Goal: Navigation & Orientation: Find specific page/section

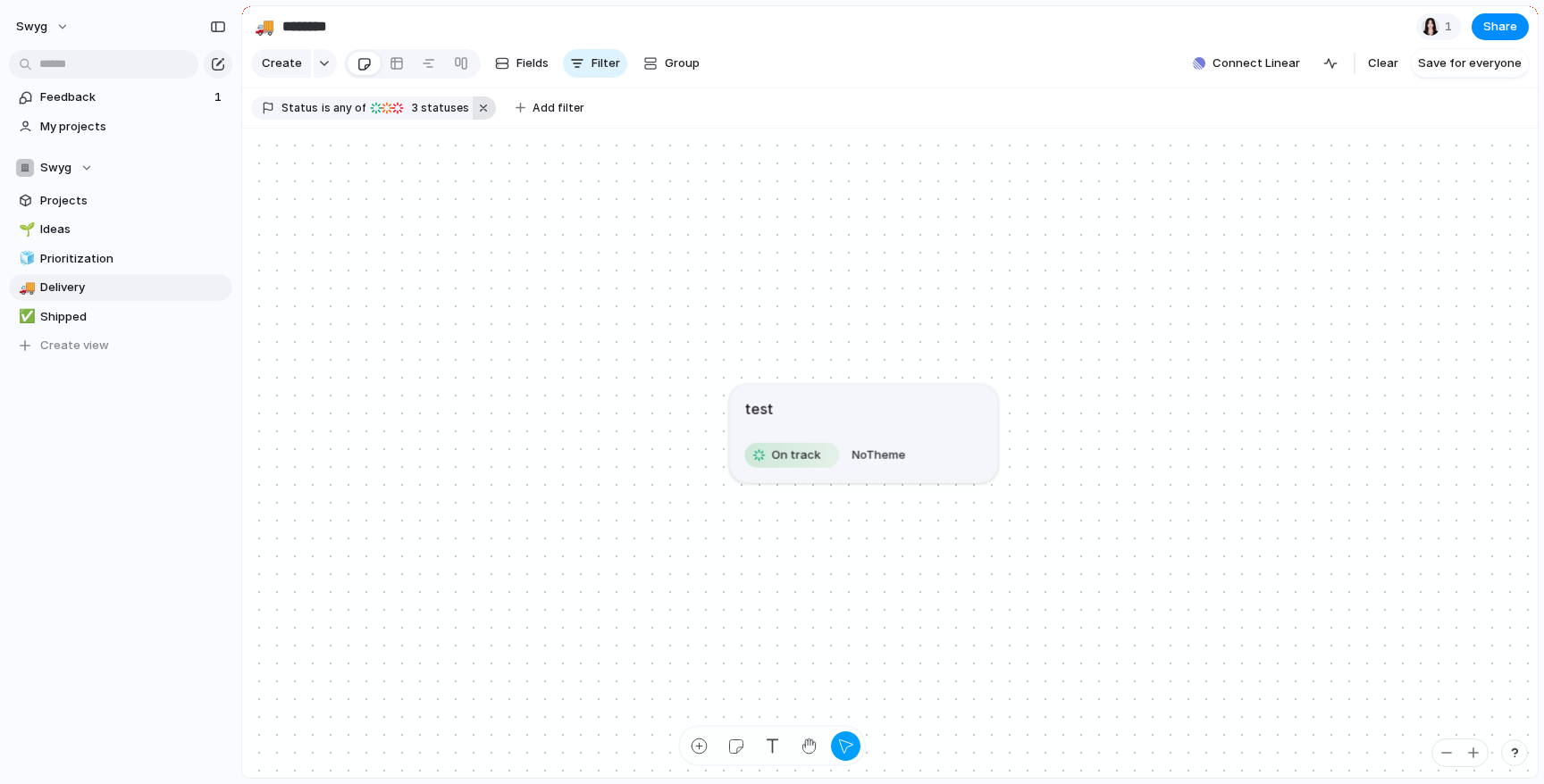
click at [473, 111] on button "button" at bounding box center [484, 108] width 23 height 23
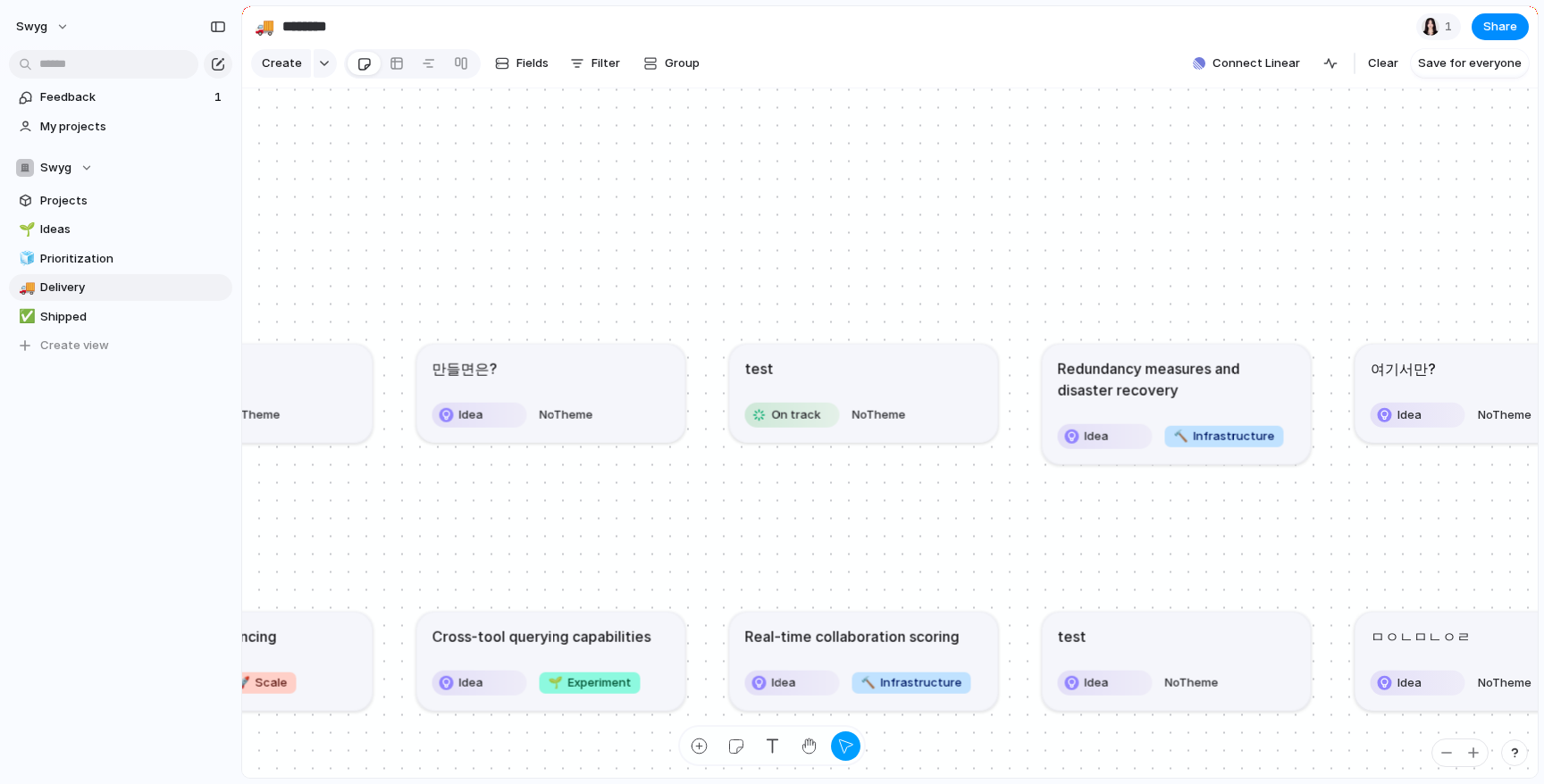
click at [555, 431] on article "만들면은? Idea No Theme" at bounding box center [551, 393] width 268 height 98
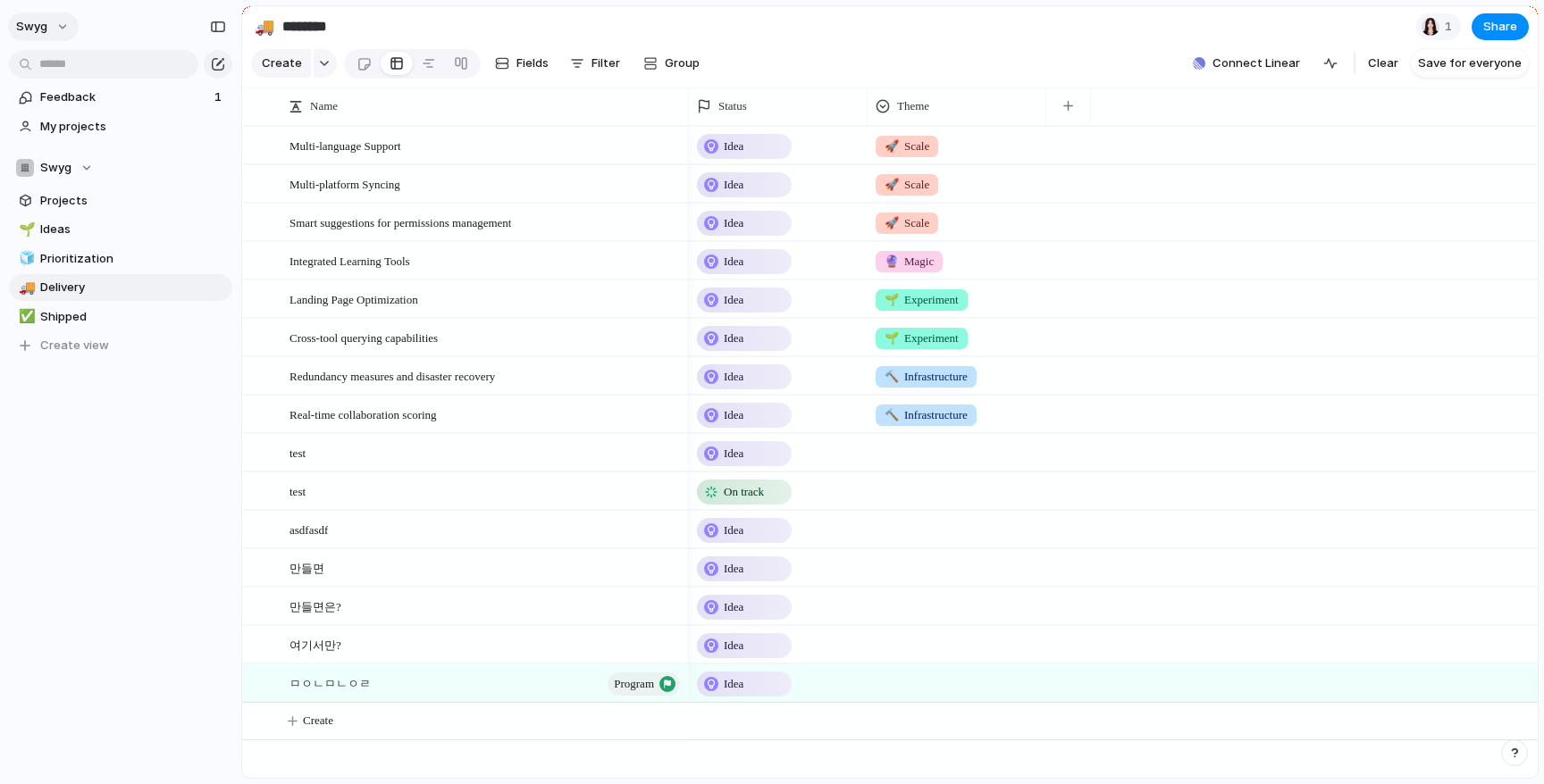
click at [64, 22] on button "swyg" at bounding box center [44, 26] width 71 height 29
click at [1411, 44] on div "Settings Invite members Change theme Sign out" at bounding box center [772, 392] width 1544 height 784
click at [1437, 29] on div at bounding box center [1430, 26] width 18 height 18
click at [1392, 30] on div "Seen by [PERSON_NAME]" at bounding box center [772, 392] width 1544 height 784
click at [1332, 66] on div "button" at bounding box center [1329, 63] width 14 height 14
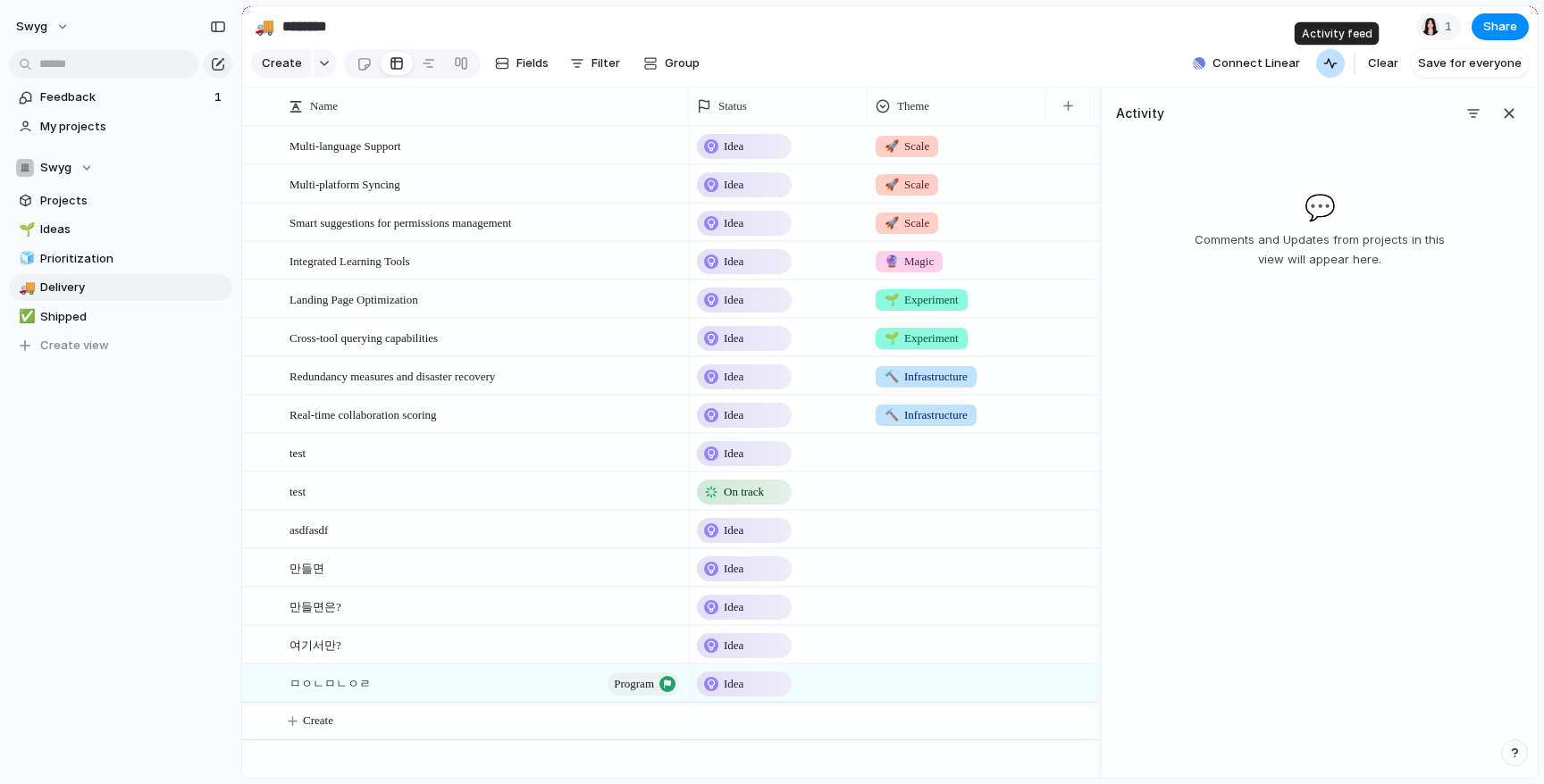
click at [1332, 66] on div "button" at bounding box center [1329, 63] width 14 height 14
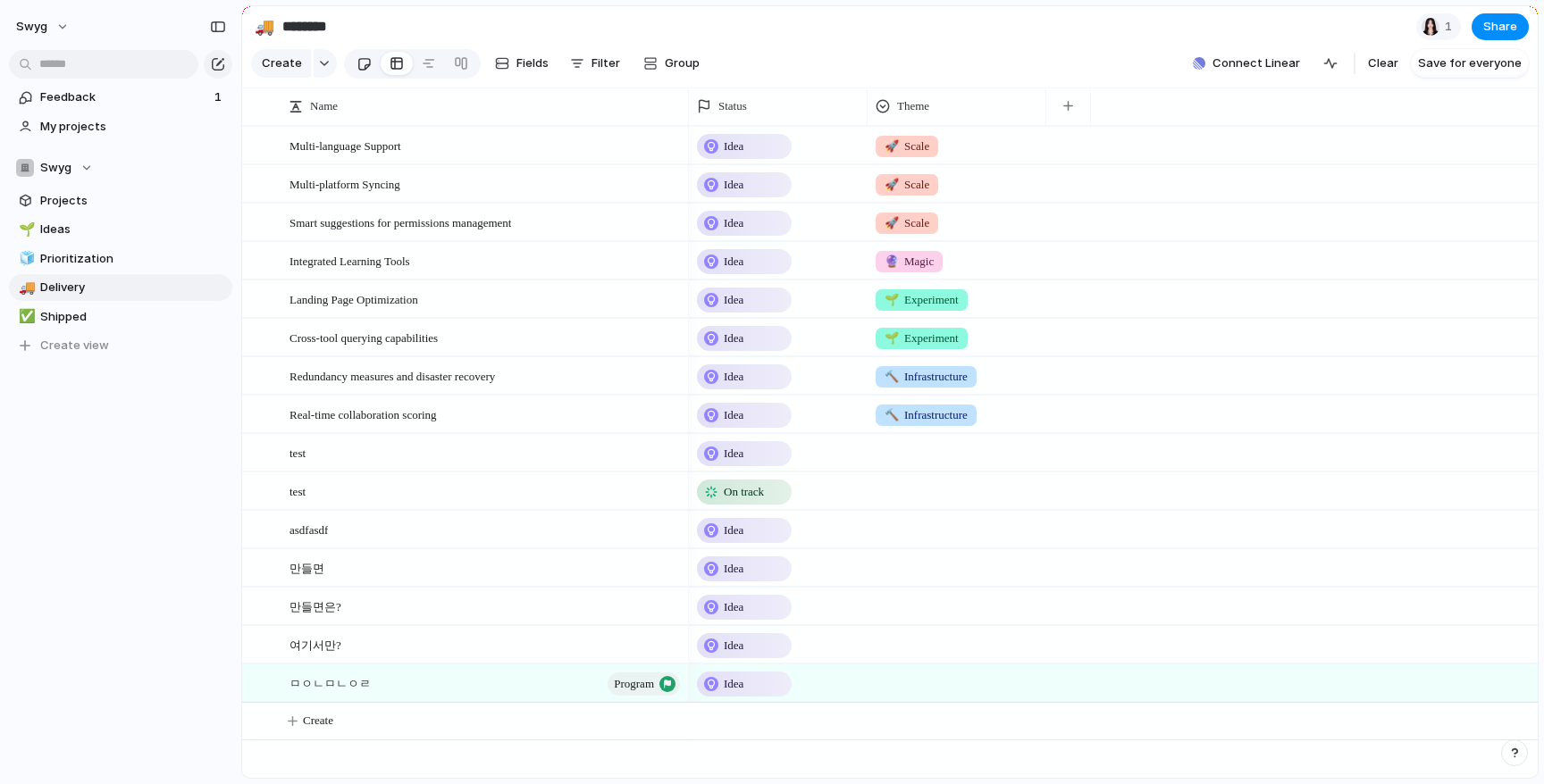
click at [351, 60] on link at bounding box center [364, 63] width 33 height 29
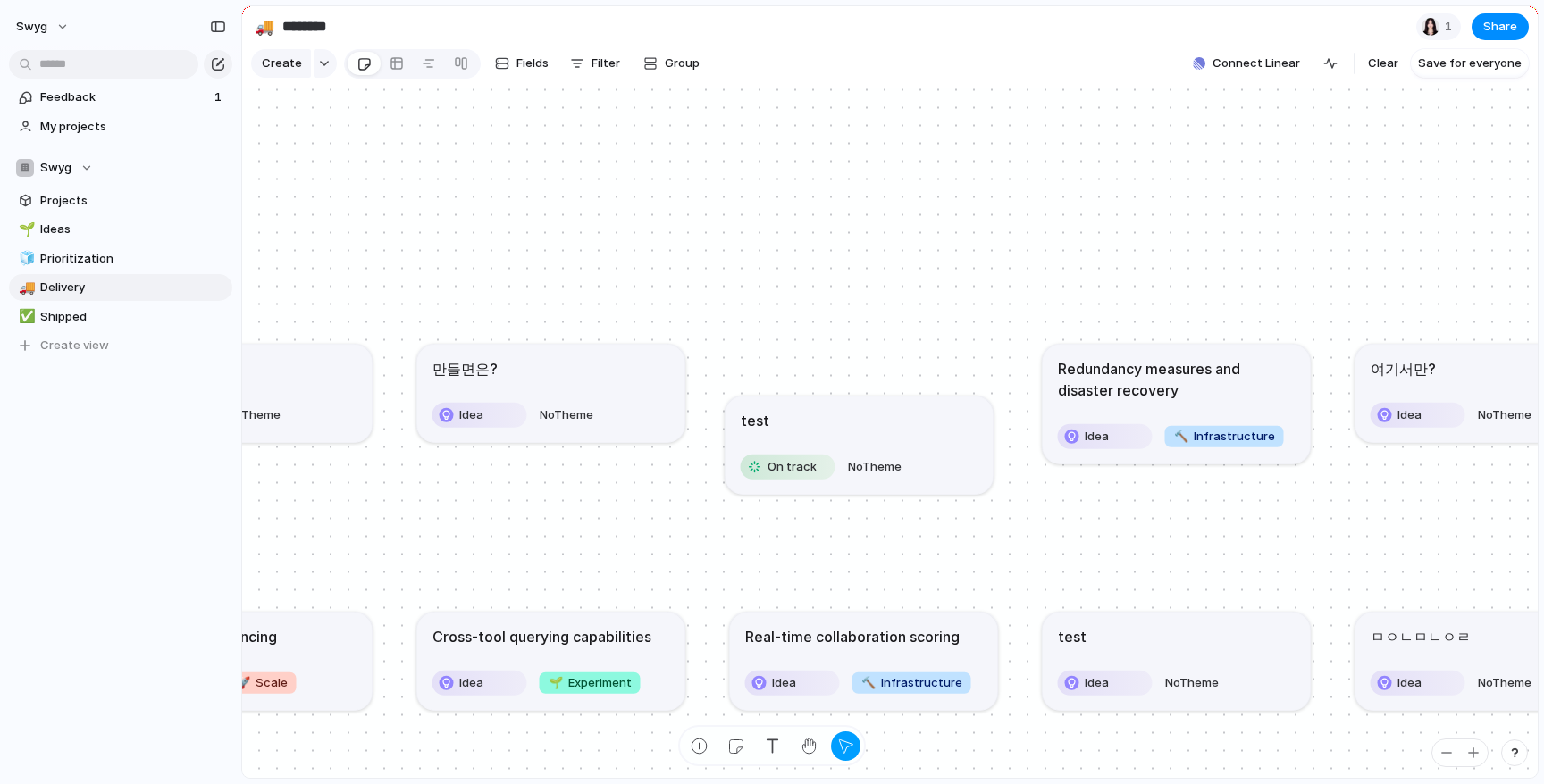
drag, startPoint x: 862, startPoint y: 431, endPoint x: 857, endPoint y: 482, distance: 51.2
click at [857, 482] on article "test On track No Theme" at bounding box center [859, 445] width 268 height 98
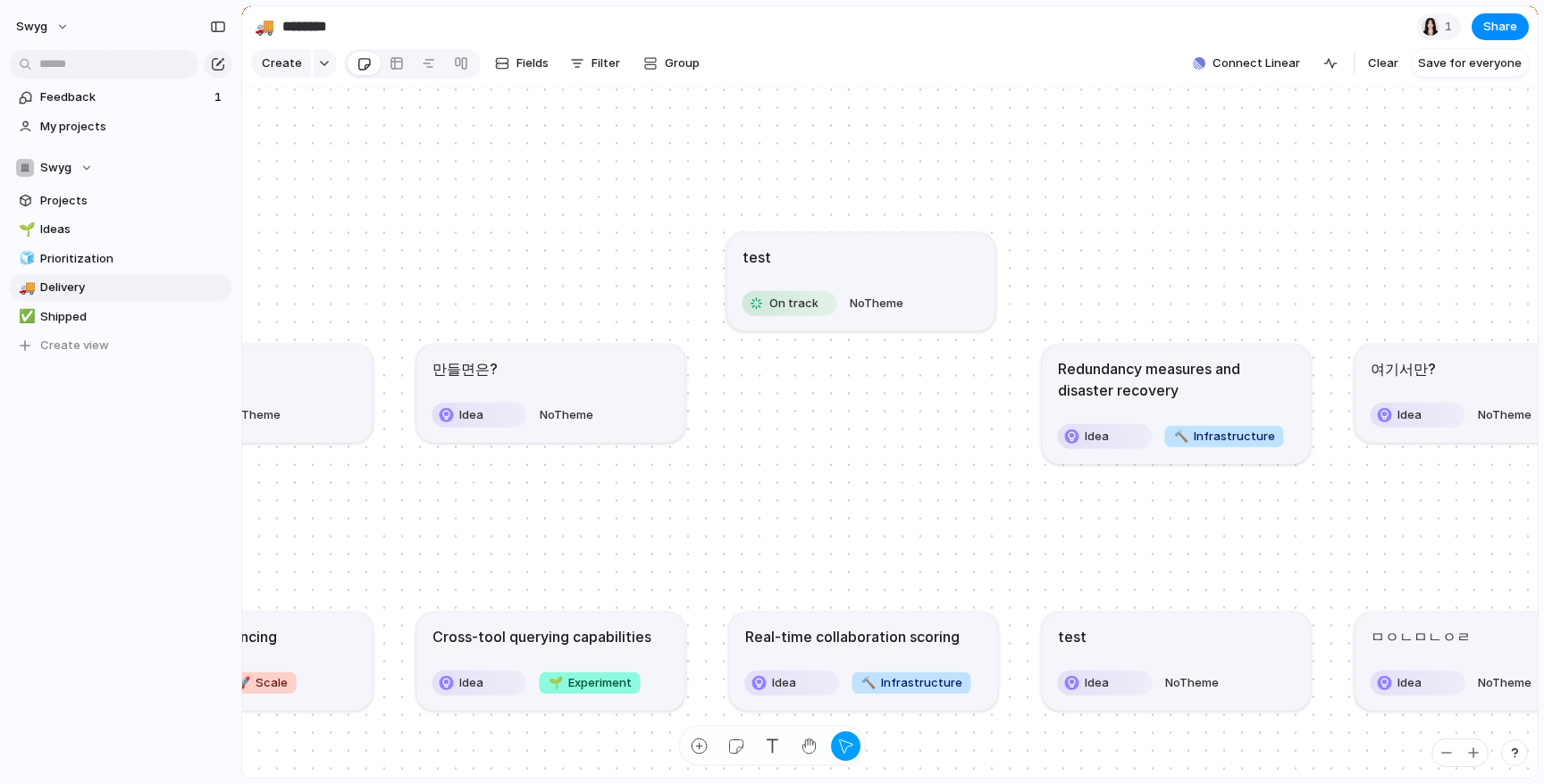
drag, startPoint x: 892, startPoint y: 427, endPoint x: 894, endPoint y: 264, distance: 163.0
click at [894, 264] on div "test" at bounding box center [861, 255] width 238 height 21
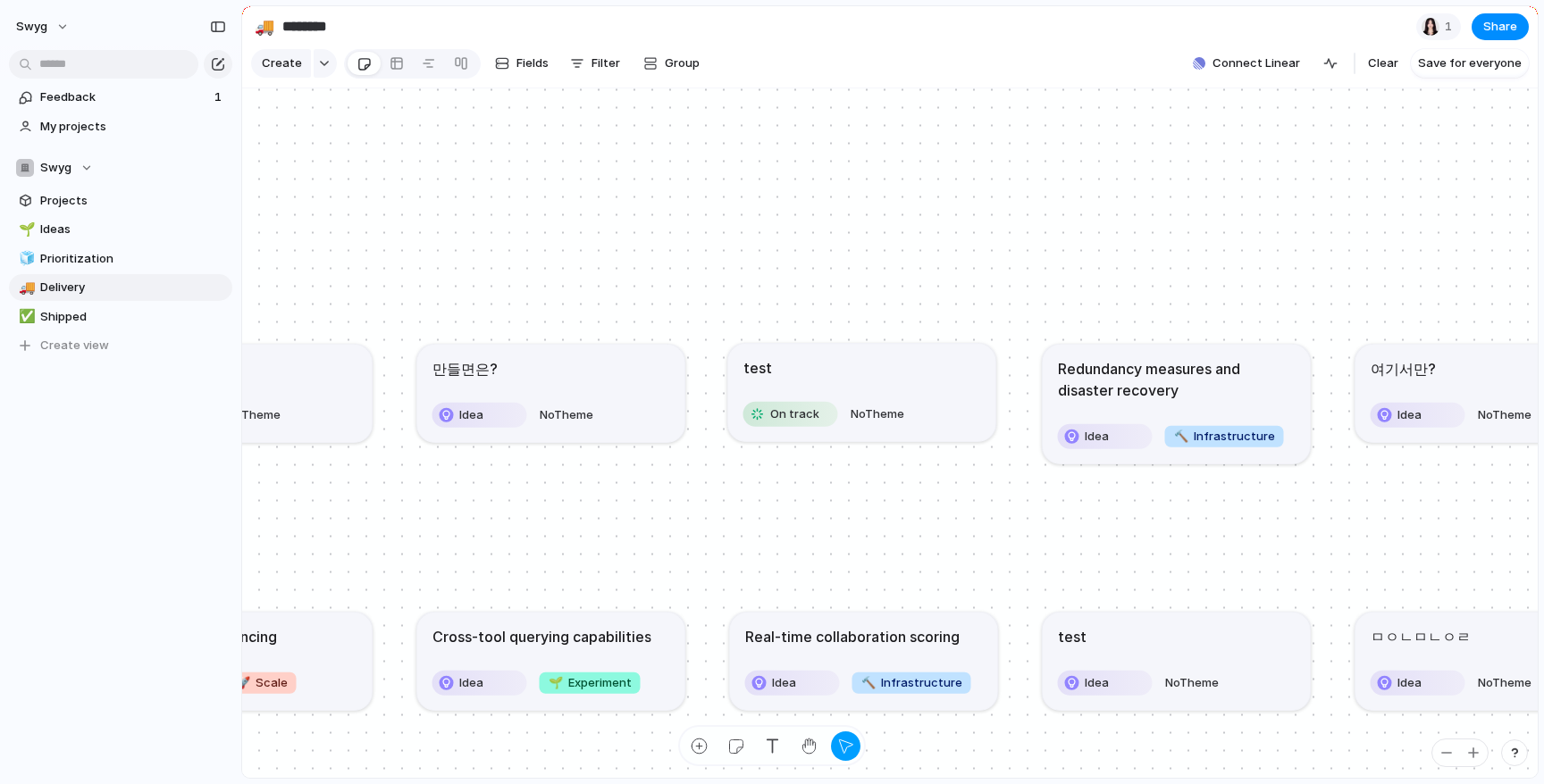
drag, startPoint x: 887, startPoint y: 303, endPoint x: 888, endPoint y: 413, distance: 110.0
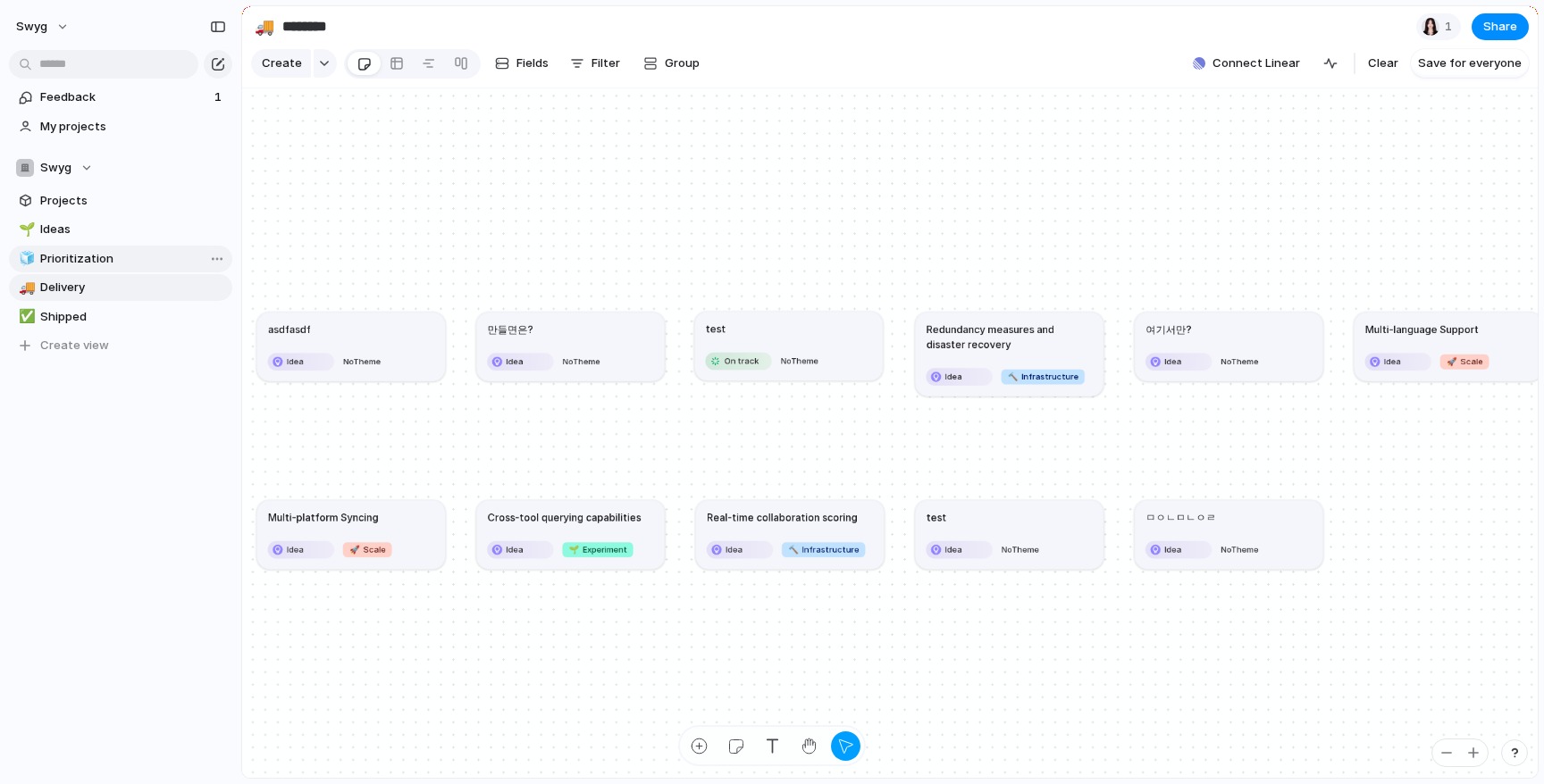
click at [85, 255] on span "Prioritization" at bounding box center [133, 258] width 186 height 18
type input "**********"
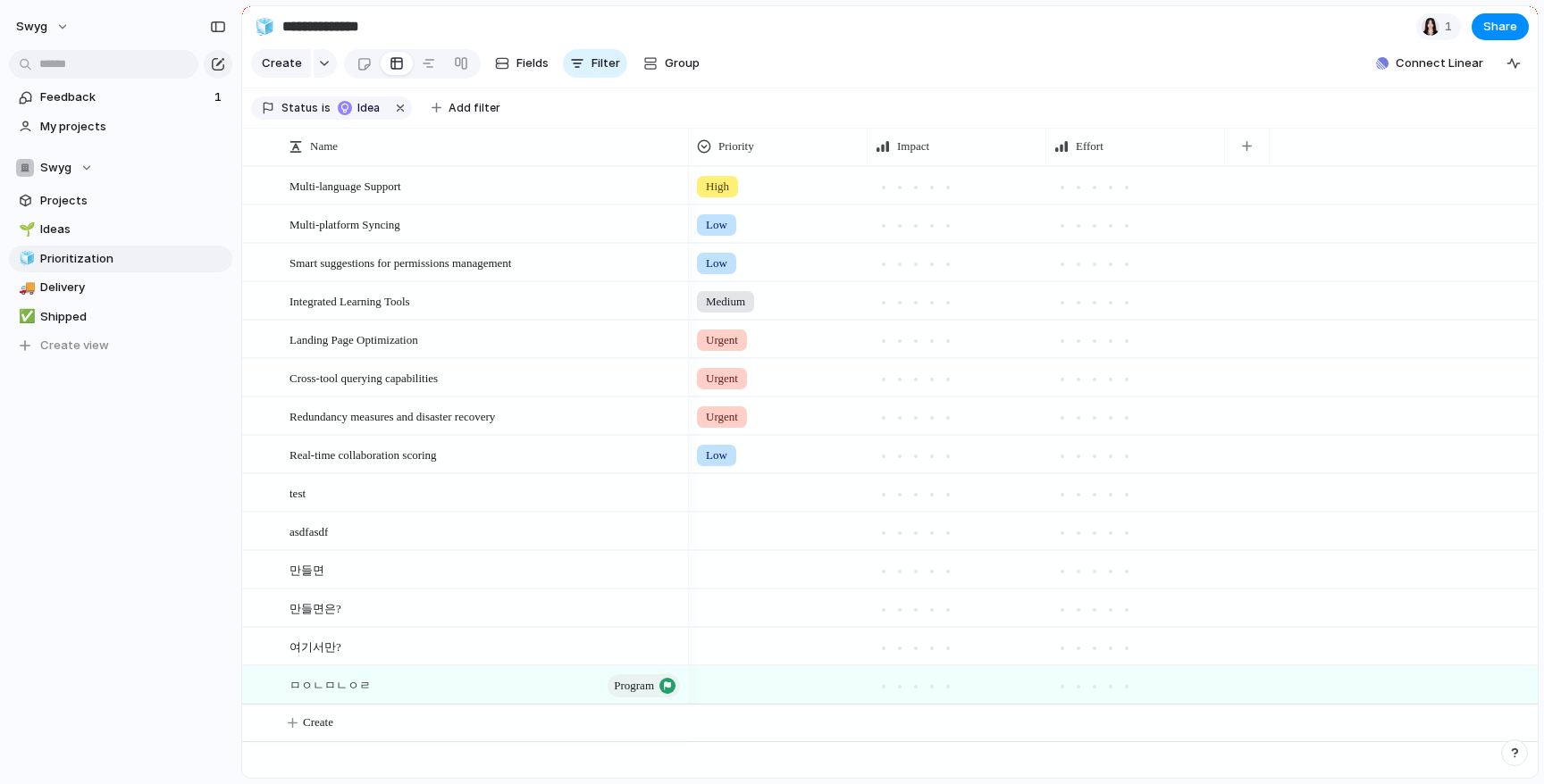
click at [359, 80] on div "Create Fields Filter Group Zoom Collapse" at bounding box center [479, 63] width 457 height 36
click at [362, 57] on div at bounding box center [364, 64] width 15 height 30
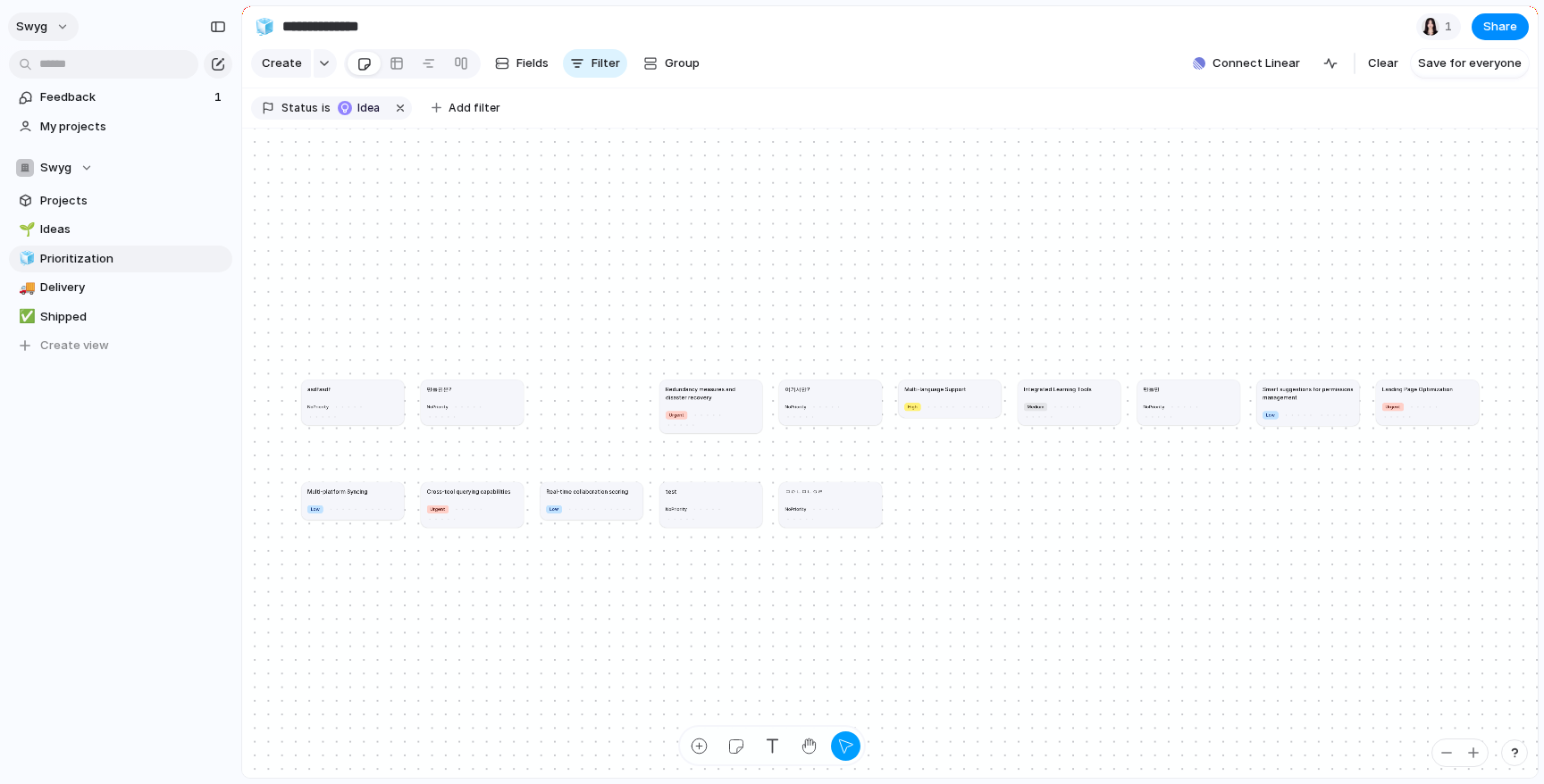
click at [37, 19] on span "swyg" at bounding box center [32, 26] width 32 height 18
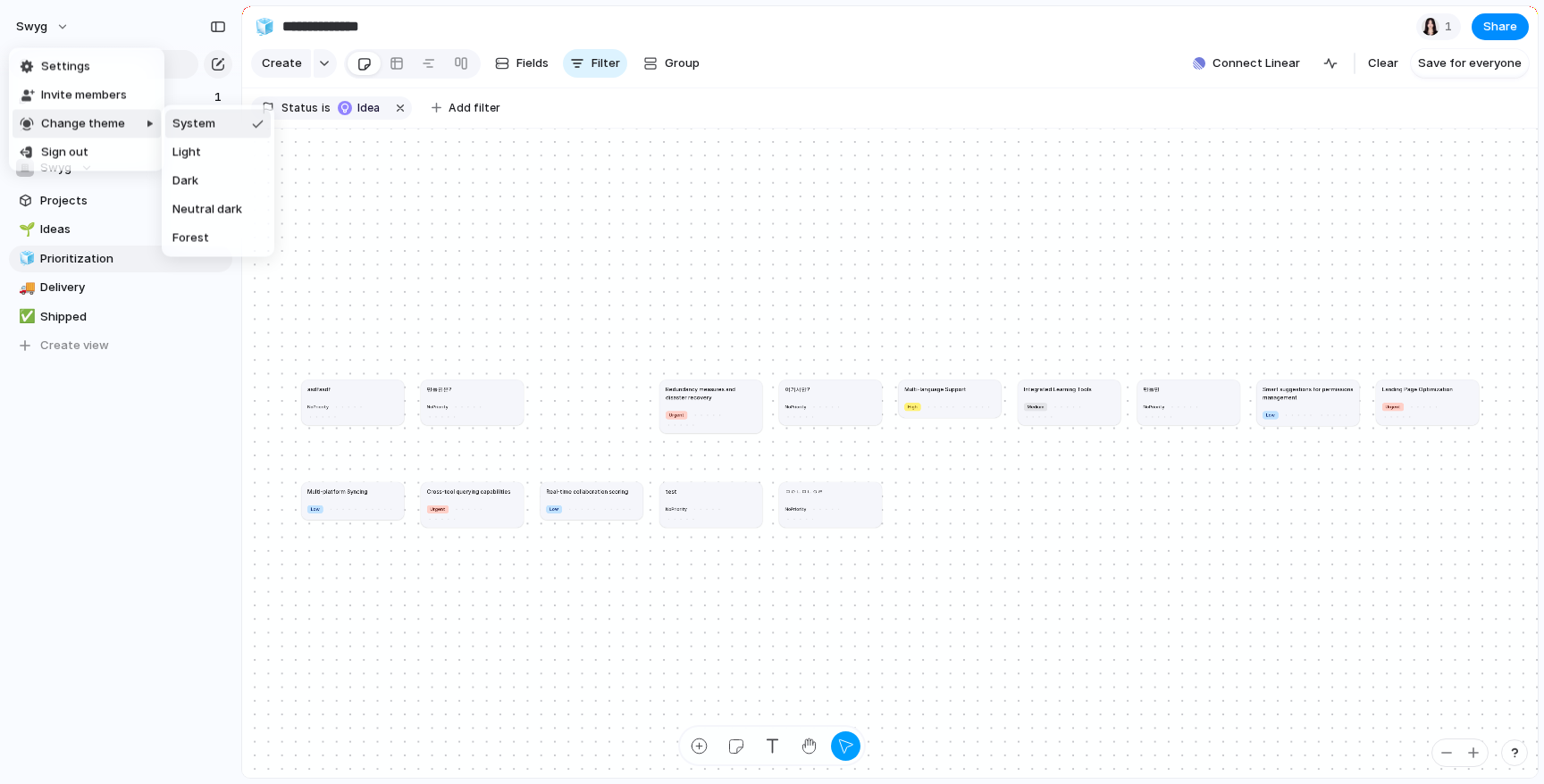
click at [190, 149] on span "Light" at bounding box center [187, 152] width 29 height 18
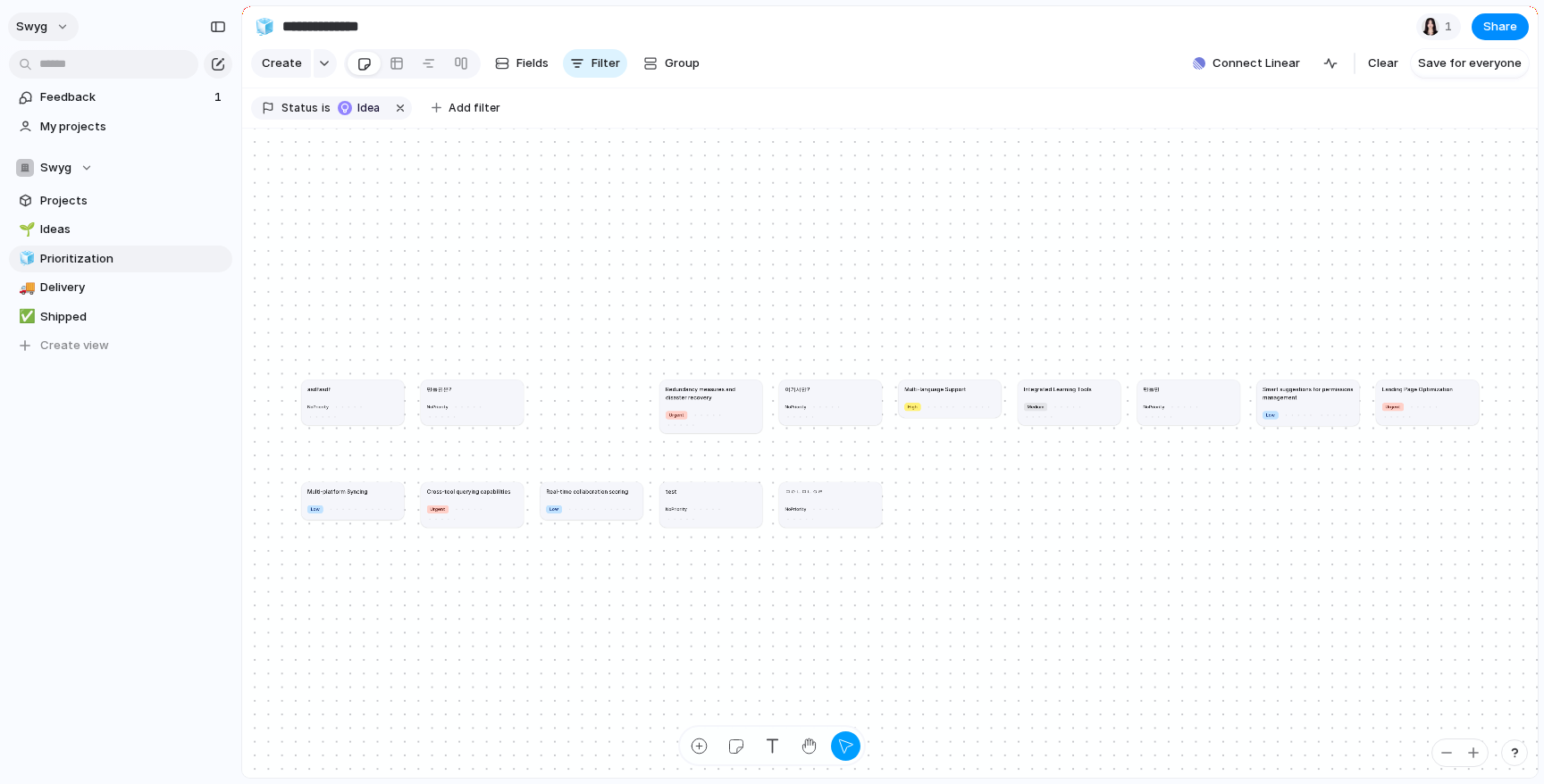
click at [36, 13] on button "swyg" at bounding box center [44, 26] width 71 height 29
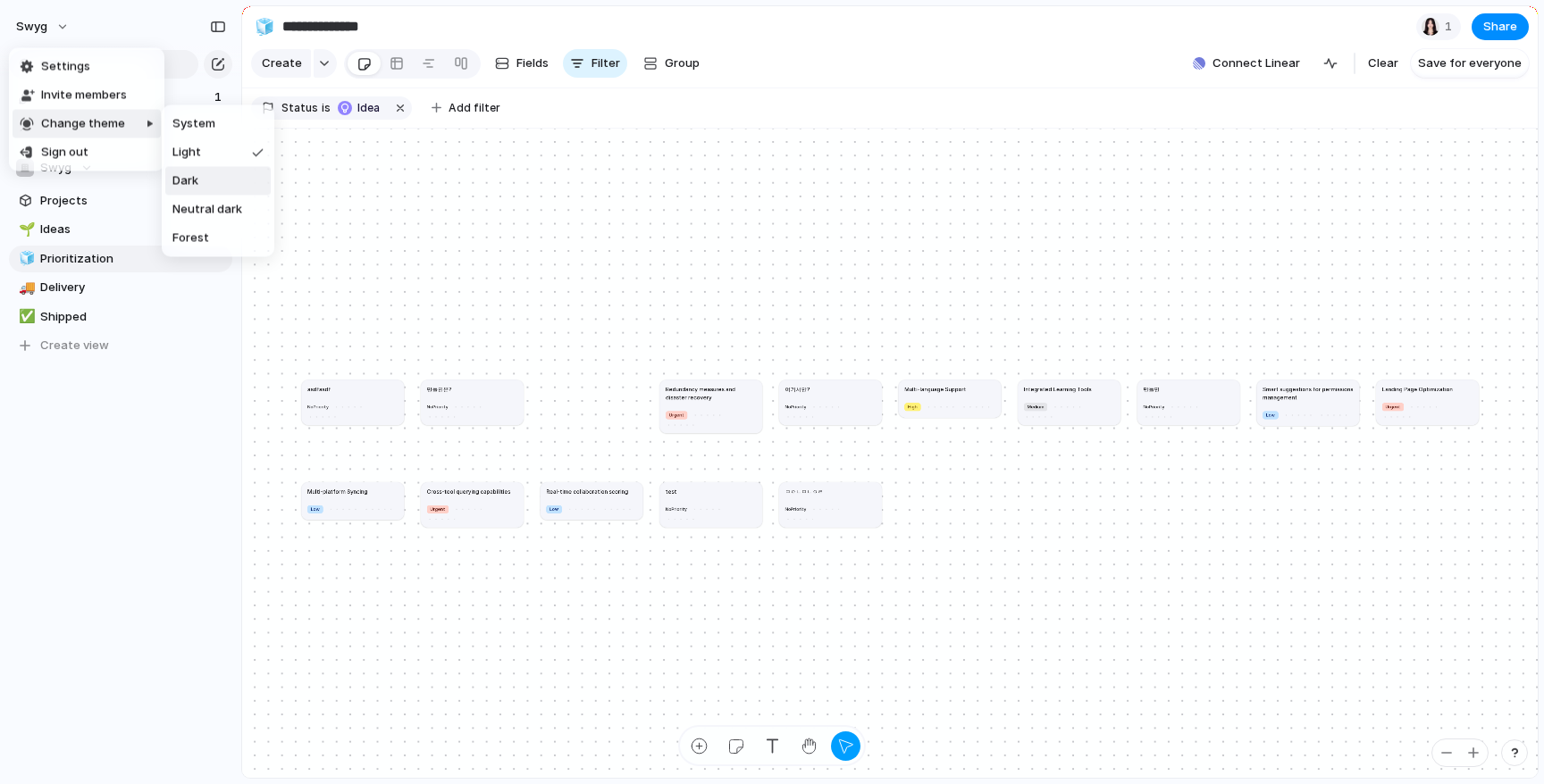
click at [227, 180] on li "Dark" at bounding box center [217, 181] width 105 height 29
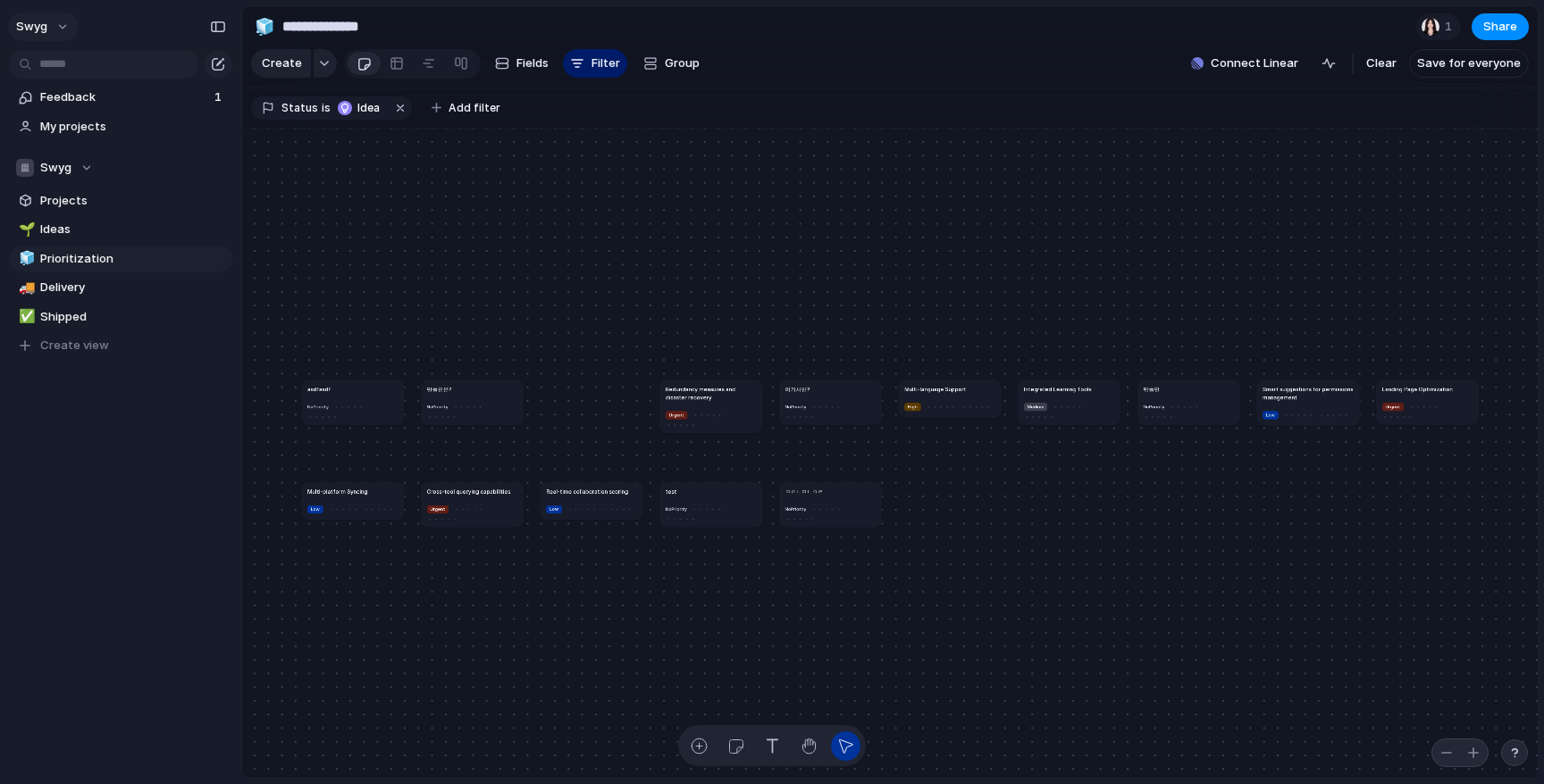
click at [46, 22] on span "swyg" at bounding box center [32, 26] width 32 height 18
click at [426, 208] on div "Settings Invite members Change theme Sign out" at bounding box center [772, 392] width 1544 height 784
click at [59, 32] on button "swyg" at bounding box center [44, 26] width 71 height 29
click at [96, 68] on li "Settings" at bounding box center [86, 67] width 149 height 29
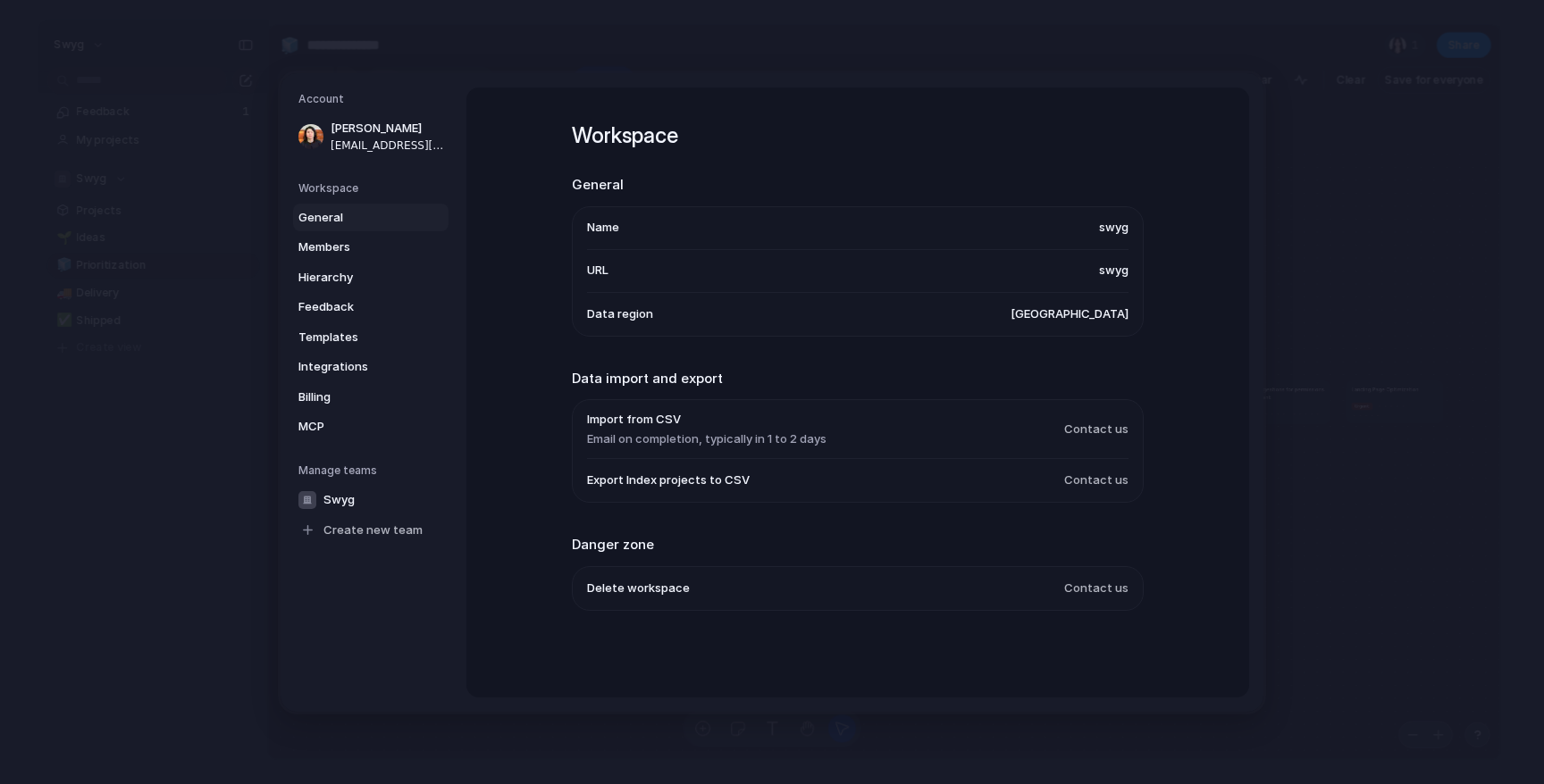
click at [369, 411] on div "General Members Hierarchy Feedback Templates Integrations Billing MCP" at bounding box center [373, 321] width 150 height 238
click at [369, 412] on link "MCP" at bounding box center [370, 426] width 155 height 29
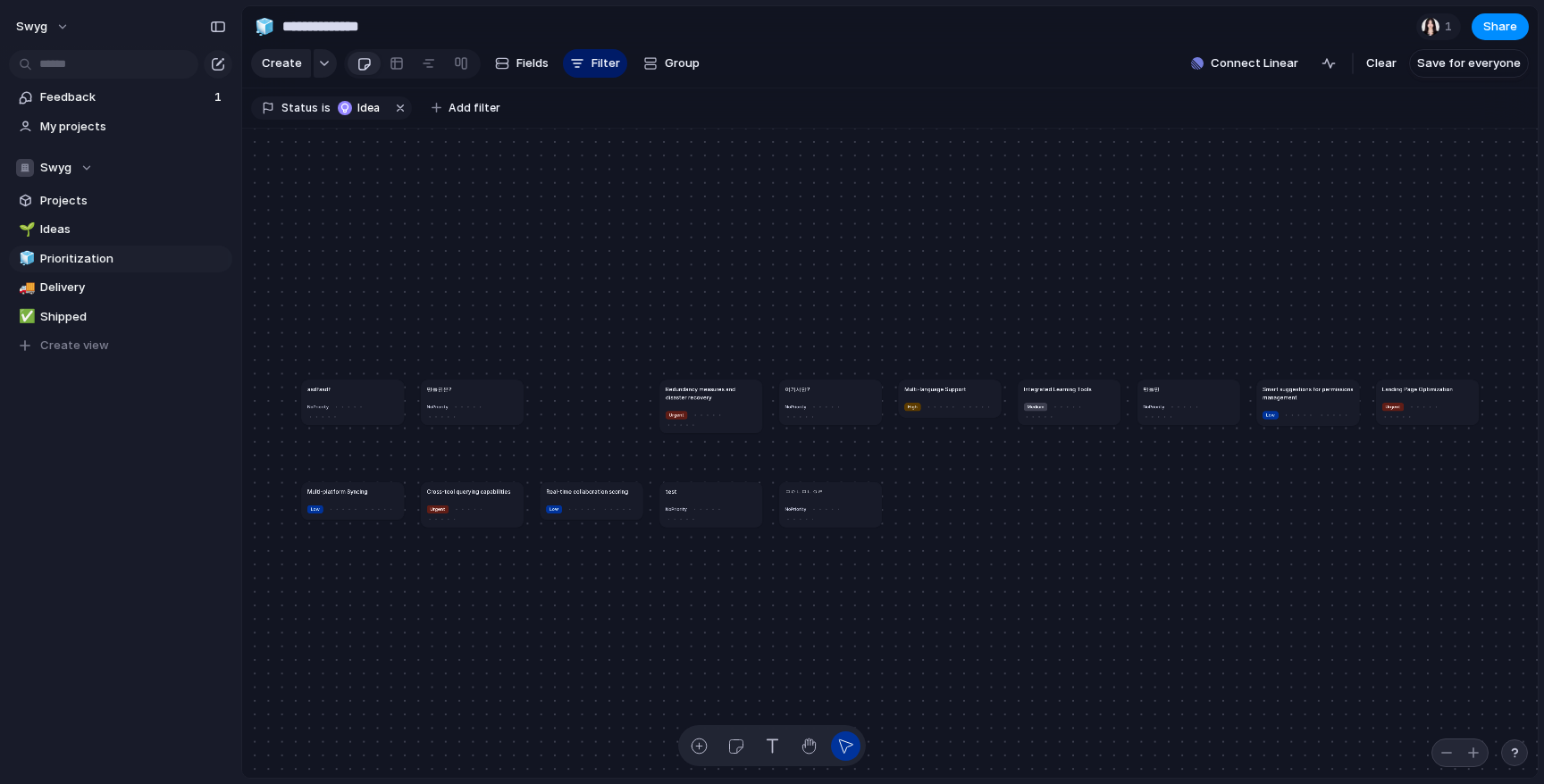
click at [1510, 758] on div "button" at bounding box center [1513, 752] width 12 height 12
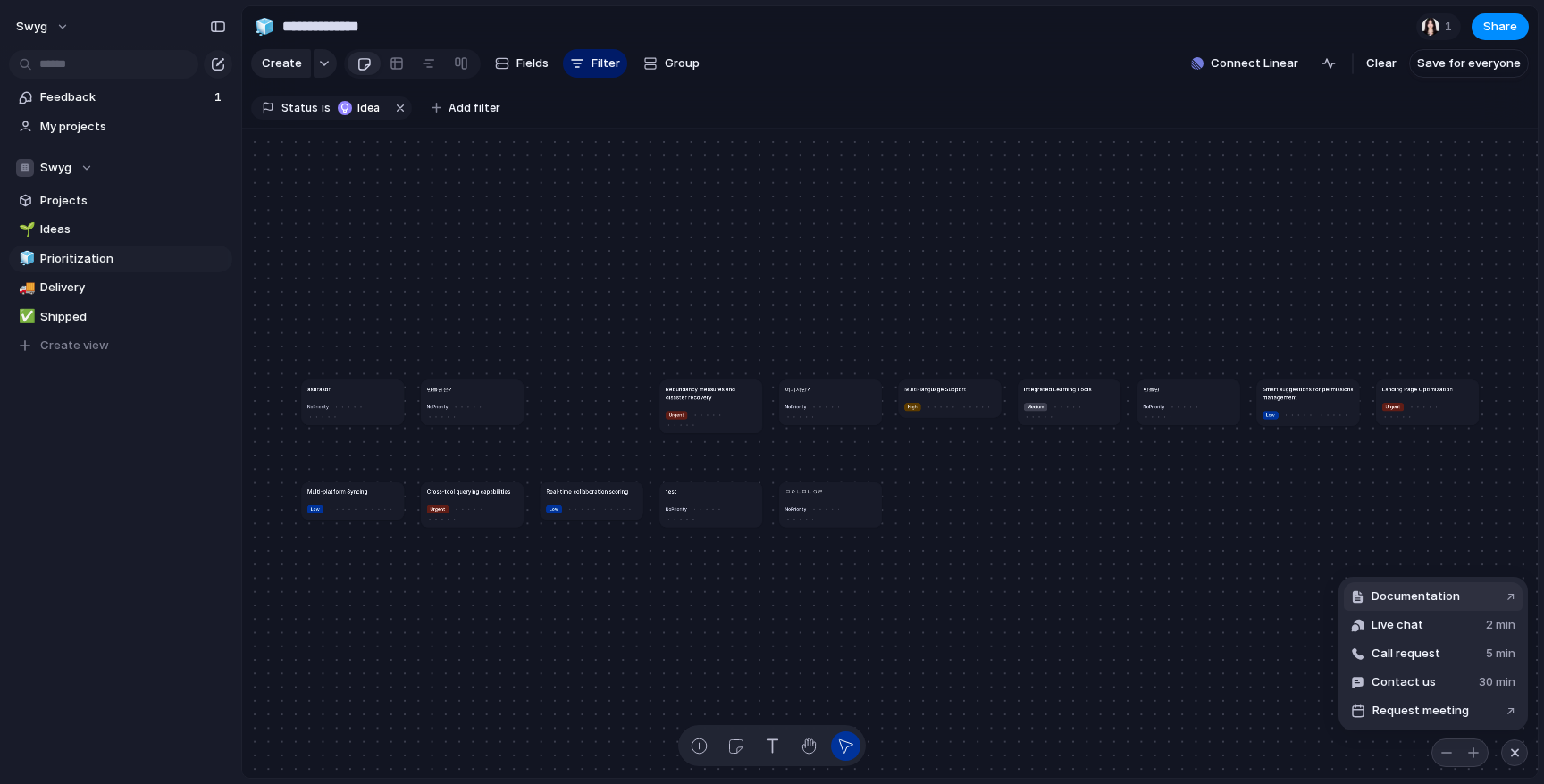
click at [1437, 596] on span "Documentation" at bounding box center [1415, 596] width 88 height 18
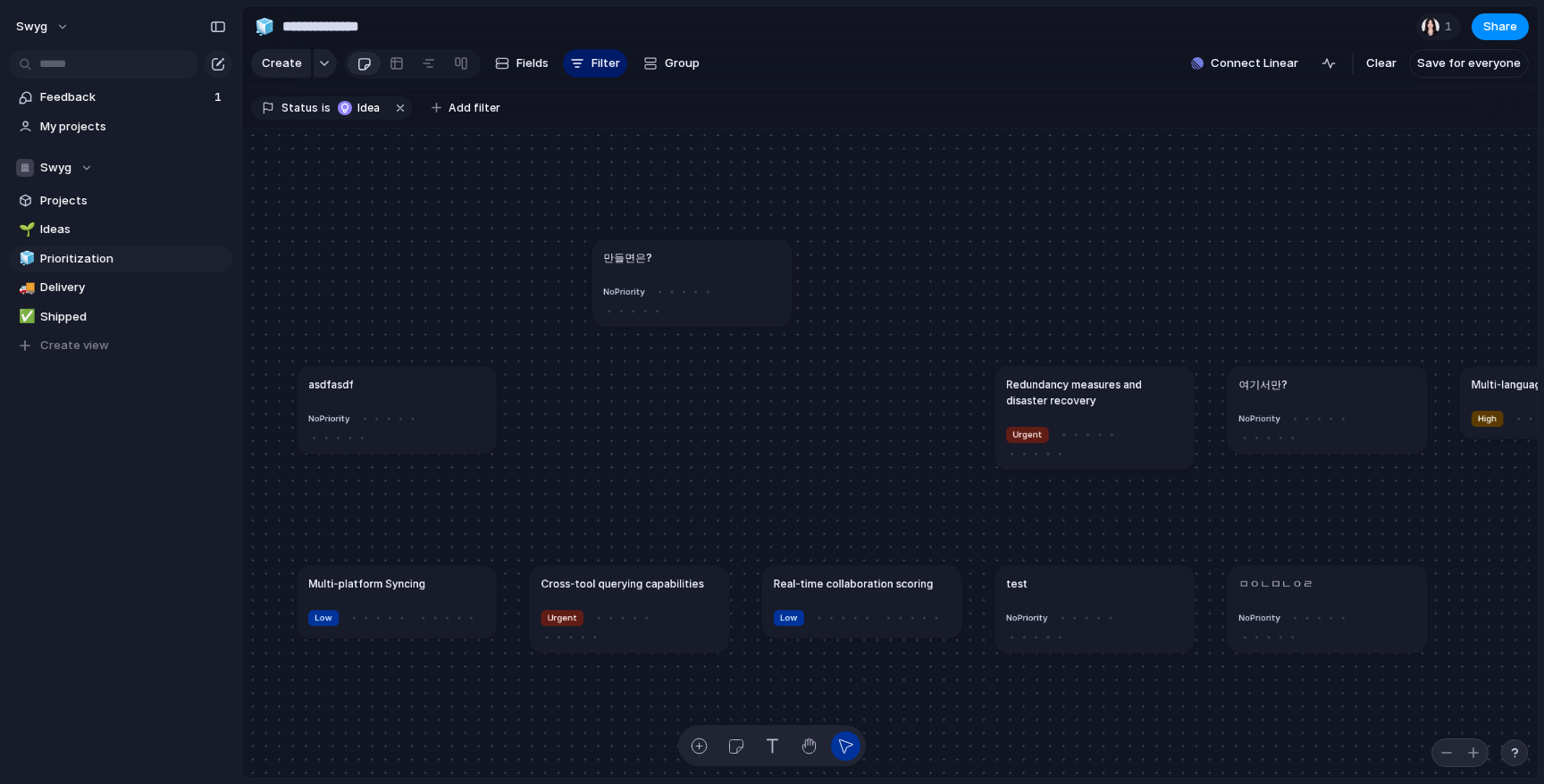
drag, startPoint x: 687, startPoint y: 394, endPoint x: 749, endPoint y: 268, distance: 140.4
click at [749, 268] on article "만들면은? No Priority" at bounding box center [692, 283] width 199 height 87
drag, startPoint x: 488, startPoint y: 384, endPoint x: 562, endPoint y: 372, distance: 75.0
click at [562, 372] on article "asdfasdf No Priority" at bounding box center [465, 401] width 199 height 87
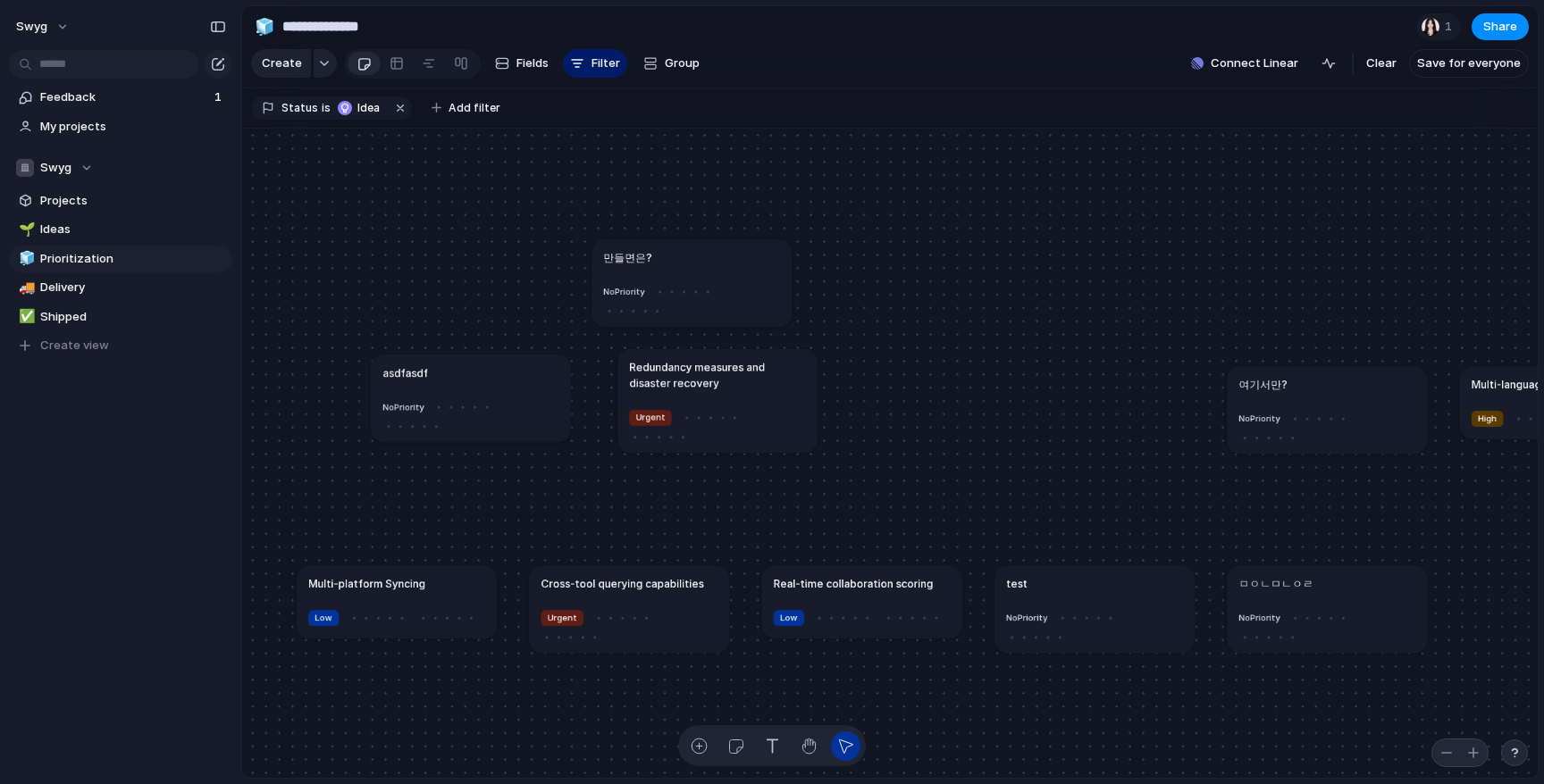
drag, startPoint x: 1054, startPoint y: 410, endPoint x: 665, endPoint y: 389, distance: 389.6
click at [665, 389] on article "Redundancy measures and disaster recovery Urgent" at bounding box center [716, 401] width 199 height 104
drag, startPoint x: 1324, startPoint y: 404, endPoint x: 948, endPoint y: 385, distance: 376.5
click at [948, 385] on article "여기서만? No Priority" at bounding box center [950, 392] width 199 height 87
drag, startPoint x: 768, startPoint y: 281, endPoint x: 806, endPoint y: 221, distance: 71.0
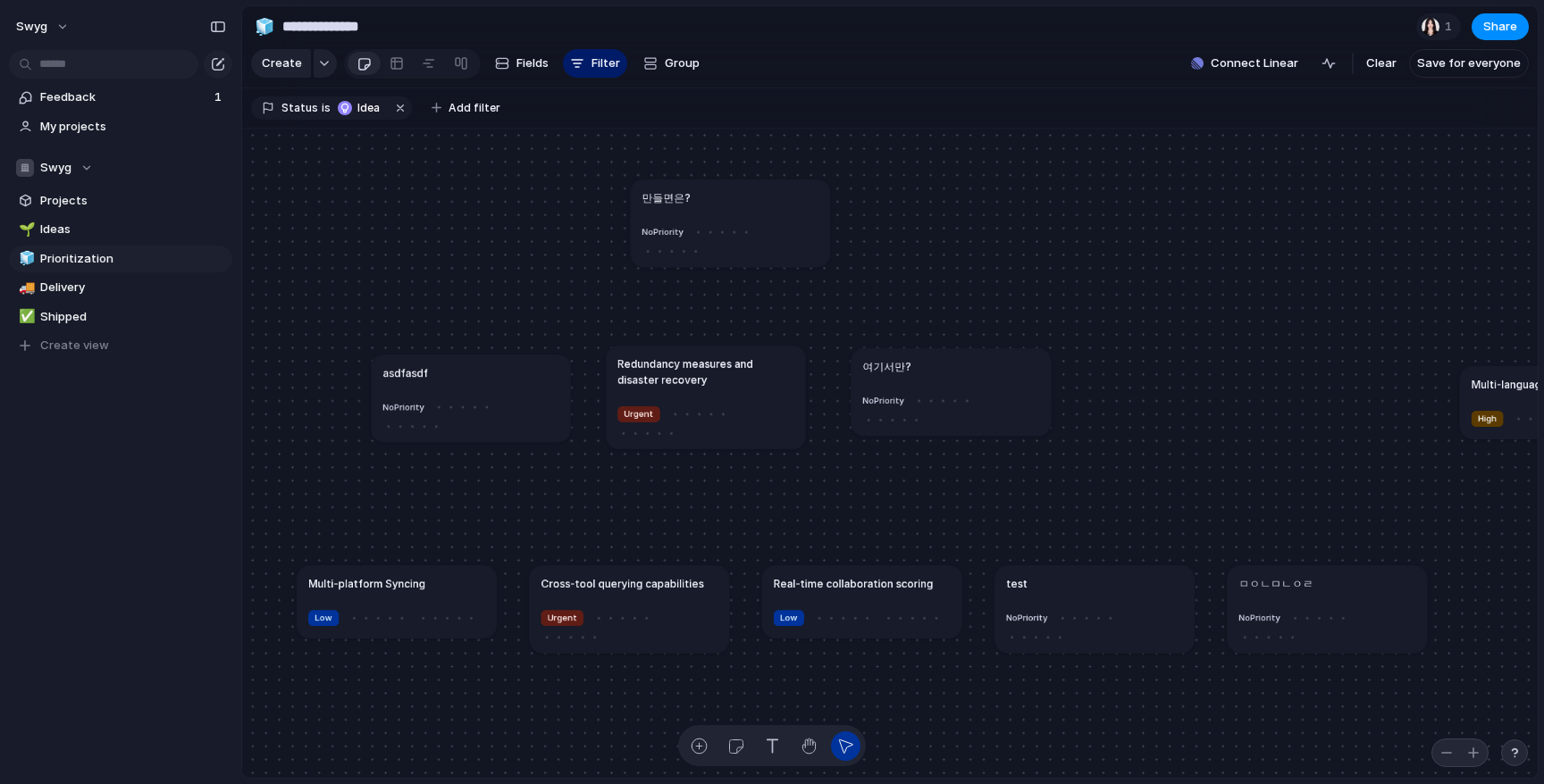
click at [806, 221] on div "No Priority" at bounding box center [729, 239] width 177 height 35
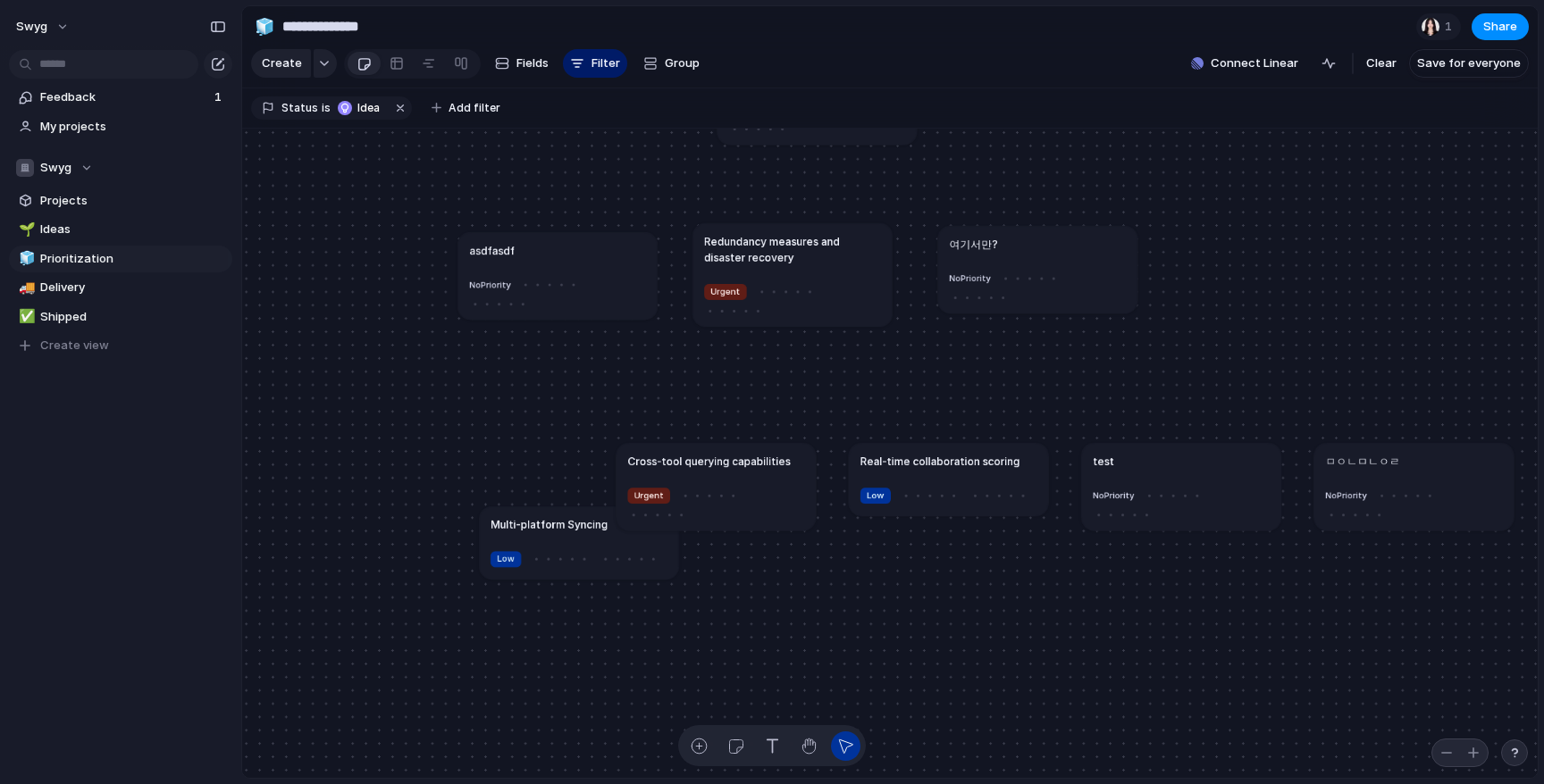
drag, startPoint x: 491, startPoint y: 502, endPoint x: 591, endPoint y: 568, distance: 119.8
click at [591, 568] on div at bounding box center [560, 558] width 59 height 21
drag, startPoint x: 710, startPoint y: 461, endPoint x: 756, endPoint y: 529, distance: 82.1
click at [756, 529] on h1 "Cross-tool querying capabilities" at bounding box center [754, 529] width 163 height 16
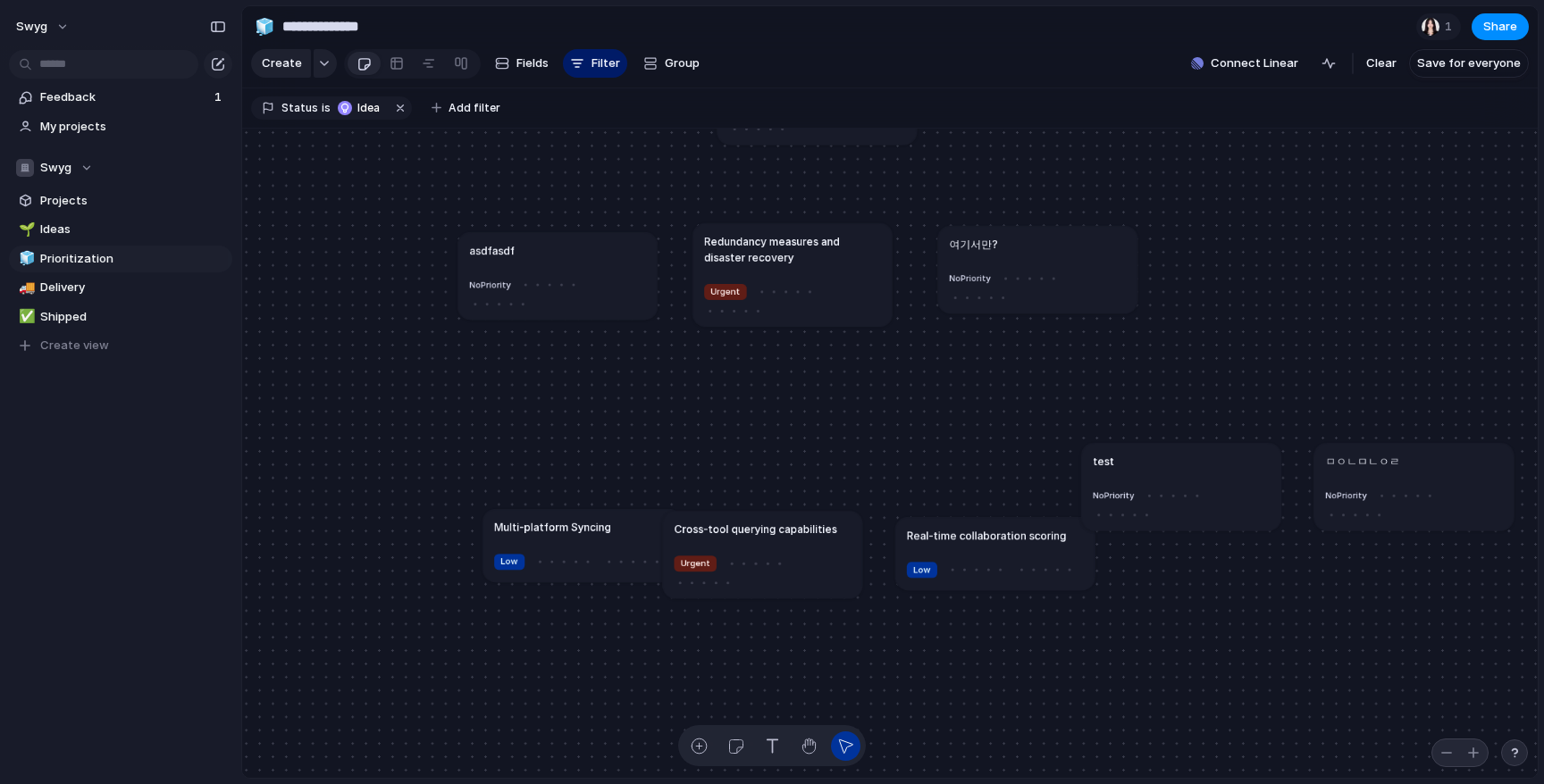
drag, startPoint x: 873, startPoint y: 455, endPoint x: 922, endPoint y: 532, distance: 91.3
click at [922, 532] on h1 "Real-time collaboration scoring" at bounding box center [987, 534] width 160 height 16
click at [1133, 466] on div "asdfasdf No Priority 만들면은? No Priority Redundancy measures and disaster recover…" at bounding box center [866, 485] width 964 height 483
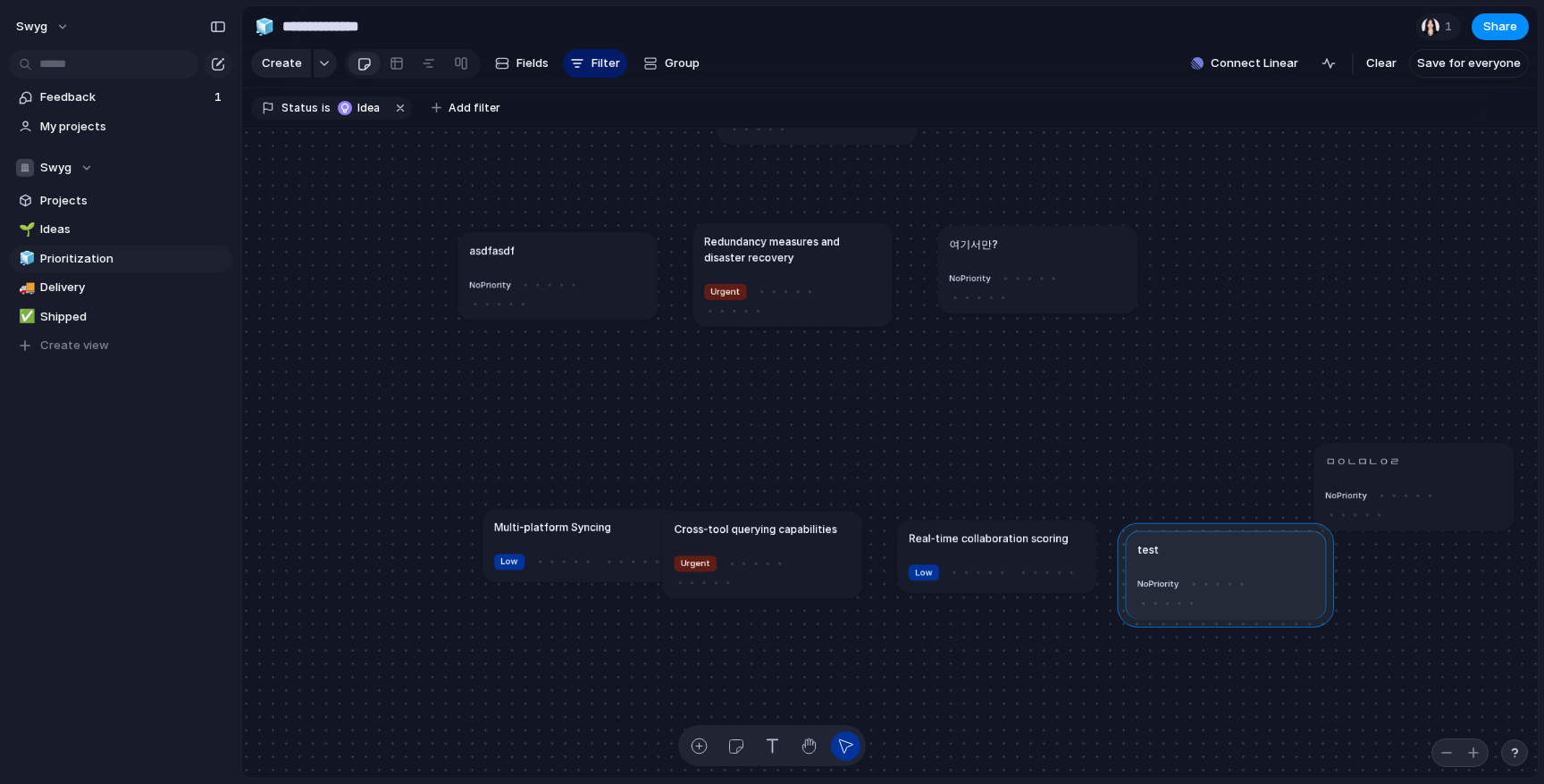
drag, startPoint x: 1145, startPoint y: 479, endPoint x: 1190, endPoint y: 568, distance: 99.7
click at [1190, 568] on div at bounding box center [1225, 575] width 216 height 105
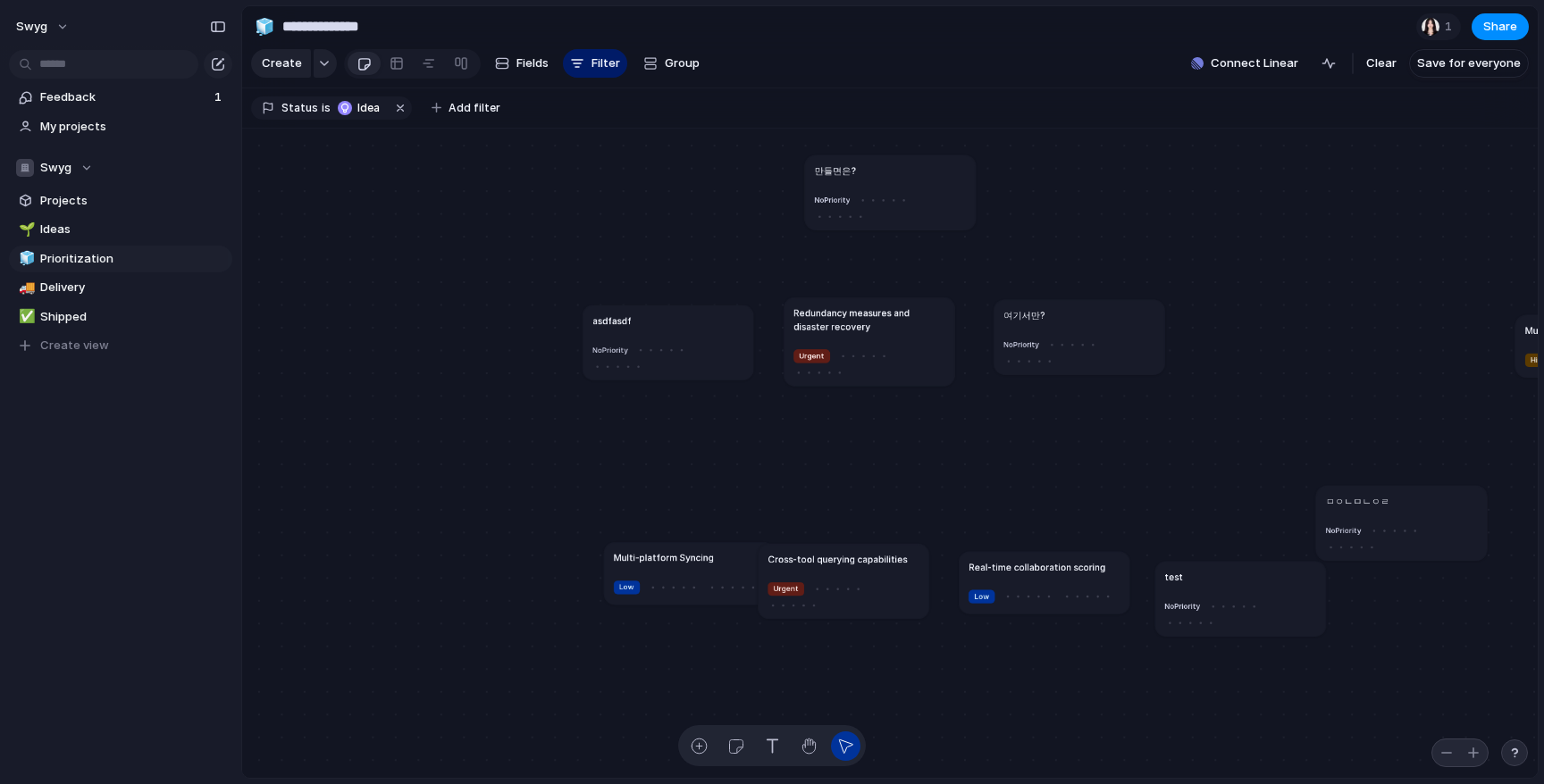
click at [881, 585] on div "Urgent" at bounding box center [843, 595] width 151 height 31
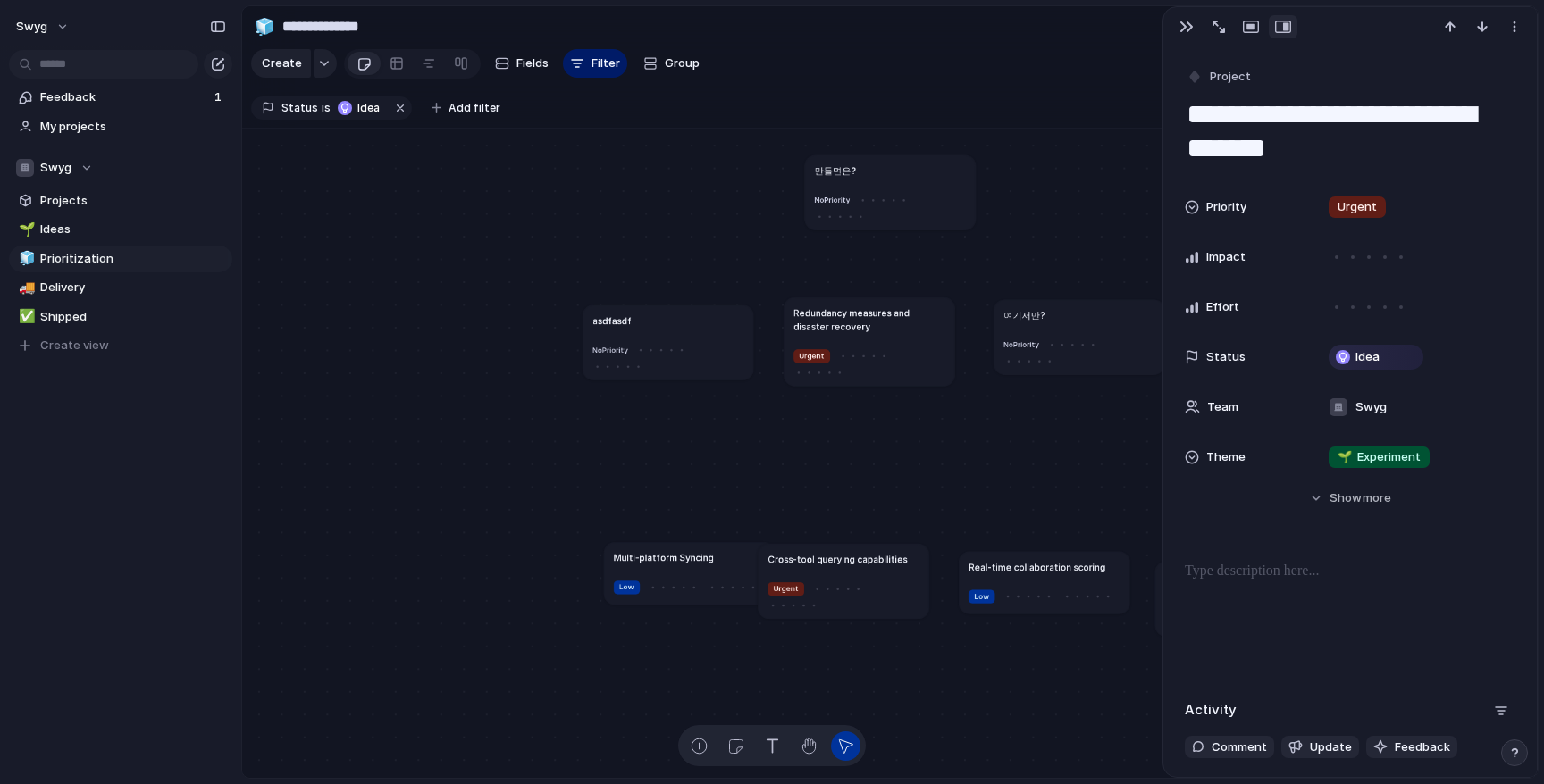
click at [881, 585] on div "Urgent" at bounding box center [843, 595] width 151 height 31
click at [1193, 44] on div at bounding box center [1350, 27] width 373 height 39
click at [1183, 31] on div "button" at bounding box center [1185, 26] width 14 height 14
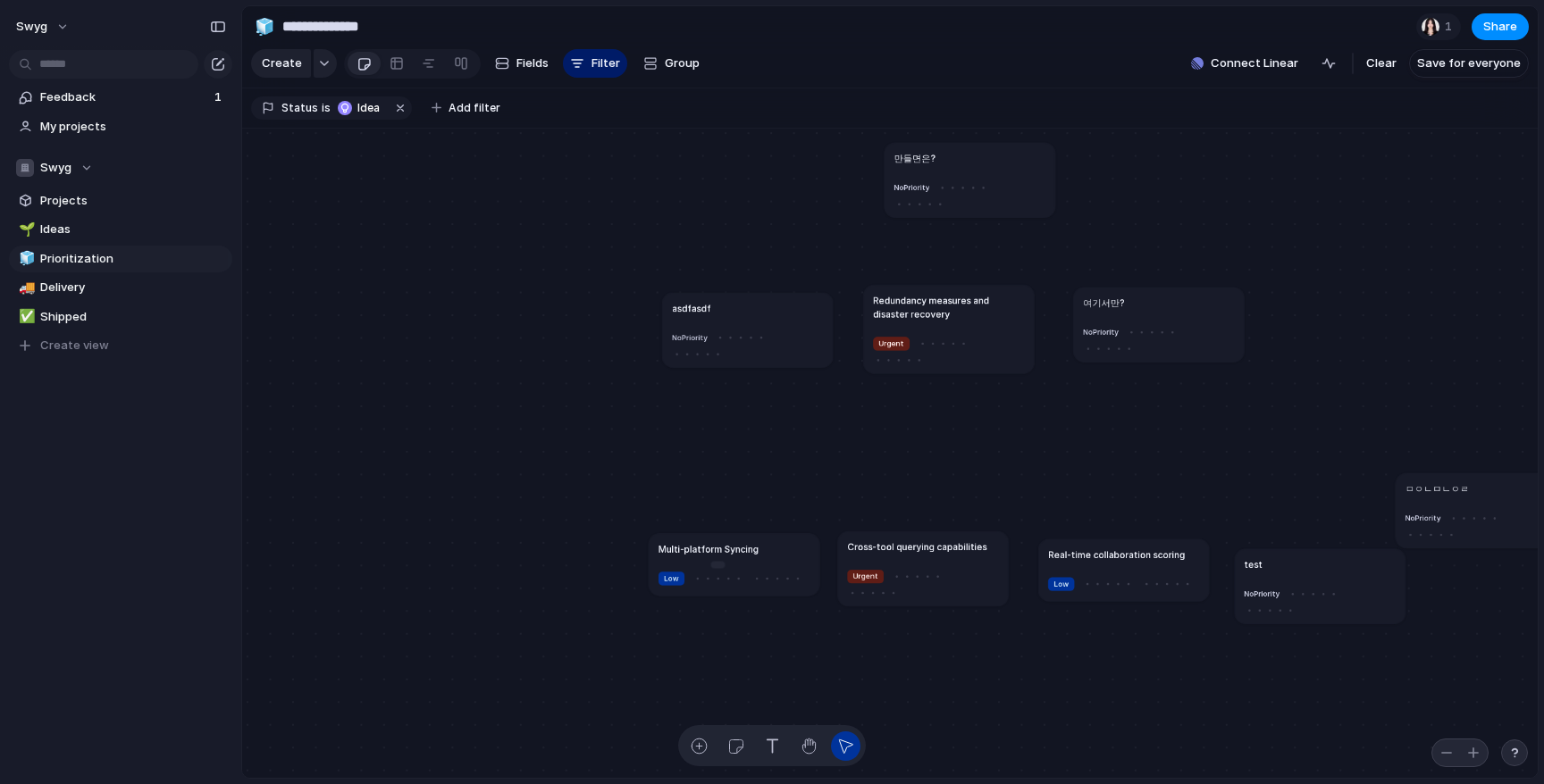
drag, startPoint x: 735, startPoint y: 572, endPoint x: 700, endPoint y: 576, distance: 35.2
click at [700, 576] on div at bounding box center [697, 578] width 10 height 10
click at [721, 577] on div at bounding box center [717, 578] width 10 height 10
drag, startPoint x: 792, startPoint y: 545, endPoint x: 805, endPoint y: 457, distance: 89.0
click at [805, 457] on div "Multi-platform Syncing" at bounding box center [747, 461] width 151 height 13
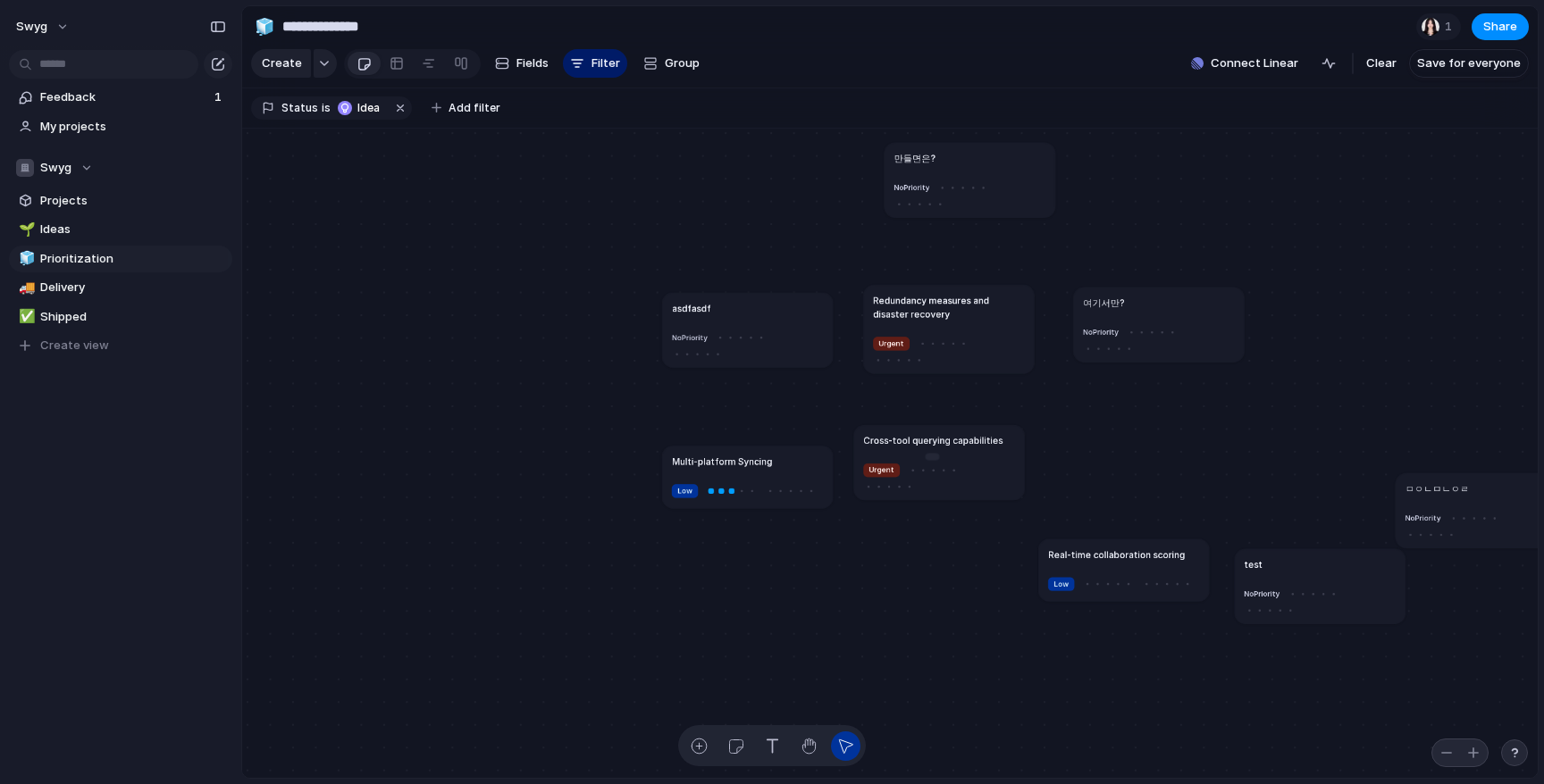
drag, startPoint x: 901, startPoint y: 571, endPoint x: 918, endPoint y: 465, distance: 107.4
click at [918, 465] on div at bounding box center [922, 469] width 10 height 10
drag, startPoint x: 1062, startPoint y: 568, endPoint x: 1081, endPoint y: 468, distance: 101.8
click at [1081, 468] on article "Real-time collaboration scoring Low" at bounding box center [1143, 469] width 171 height 62
drag, startPoint x: 1269, startPoint y: 581, endPoint x: 1292, endPoint y: 465, distance: 118.3
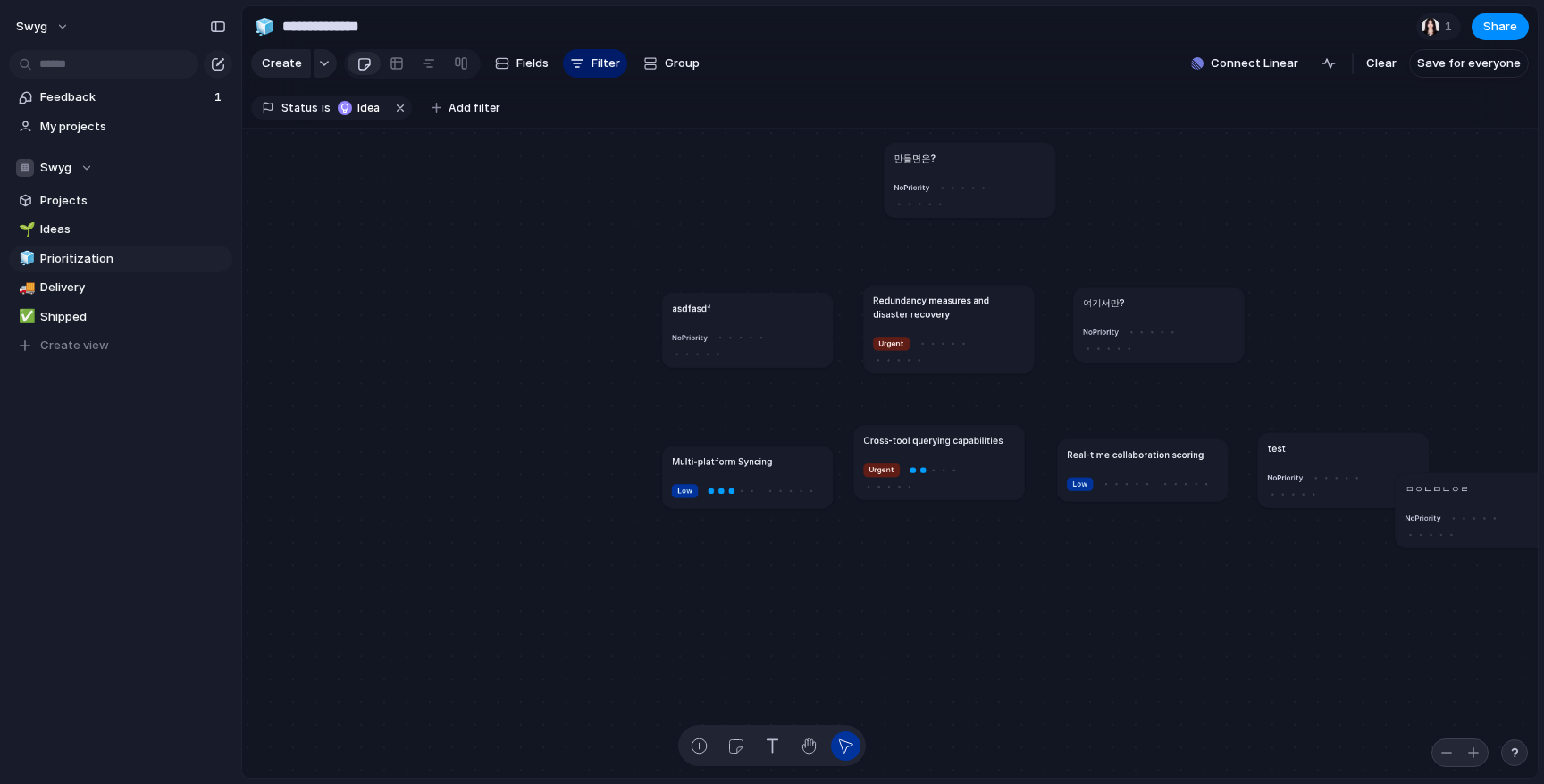
click at [1292, 465] on article "test No Priority" at bounding box center [1343, 469] width 171 height 75
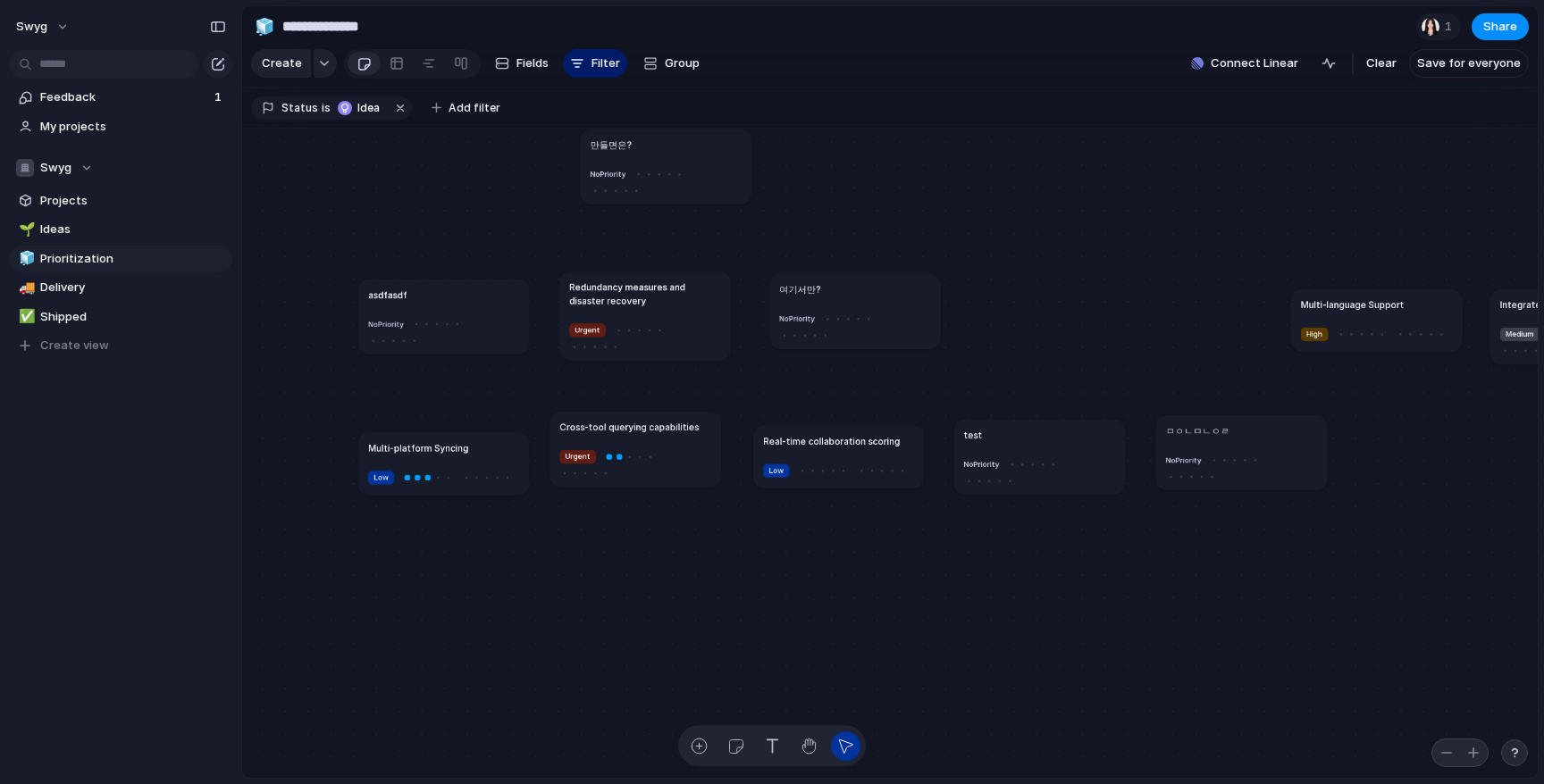
drag, startPoint x: 1181, startPoint y: 488, endPoint x: 1245, endPoint y: 443, distance: 78.2
click at [1245, 443] on article "ㅁㅇㄴㅁㄴㅇㄹ No Priority" at bounding box center [1241, 452] width 171 height 75
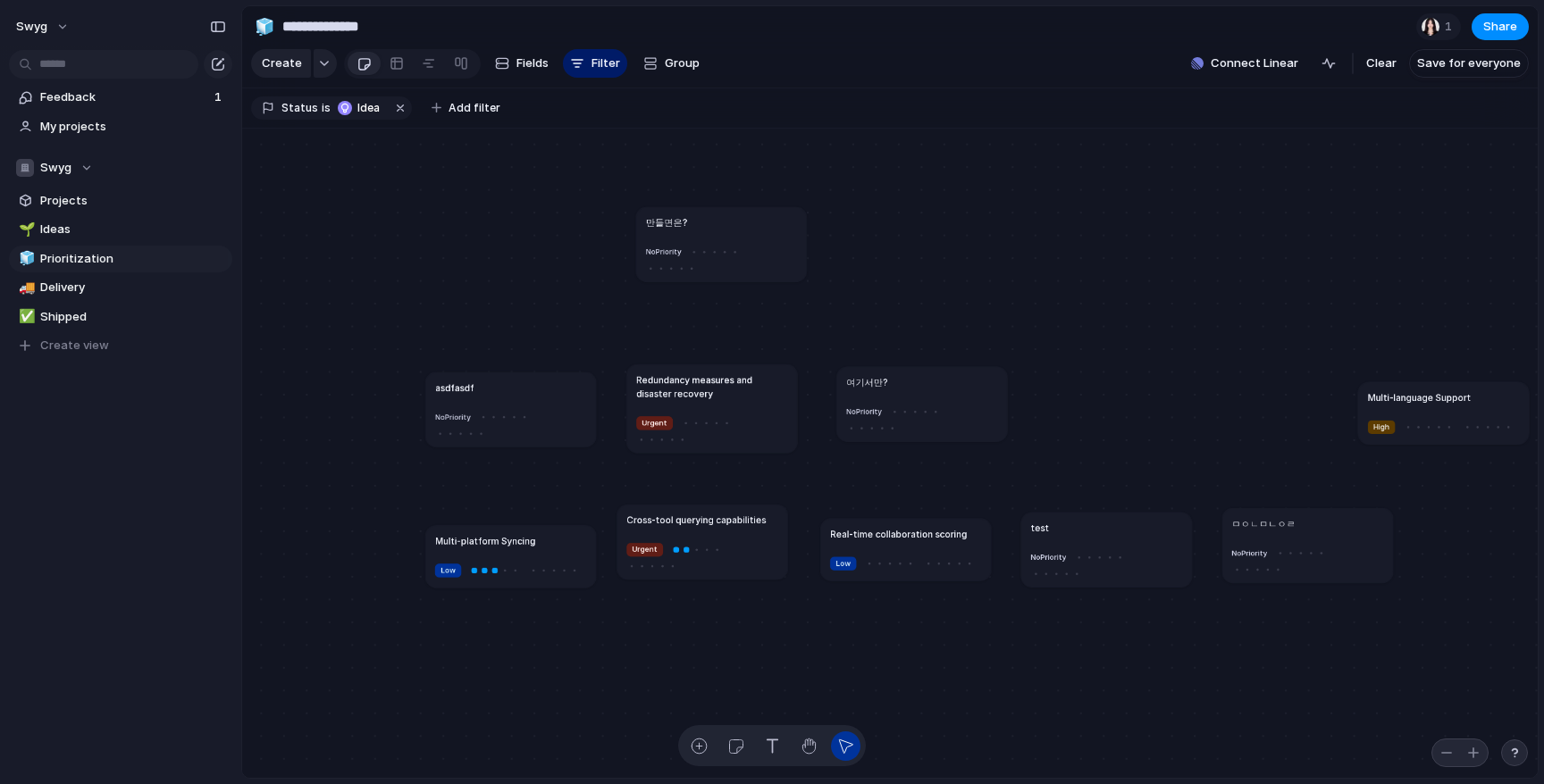
drag, startPoint x: 787, startPoint y: 241, endPoint x: 777, endPoint y: 225, distance: 18.9
click at [777, 225] on div "만들면은?" at bounding box center [721, 222] width 151 height 13
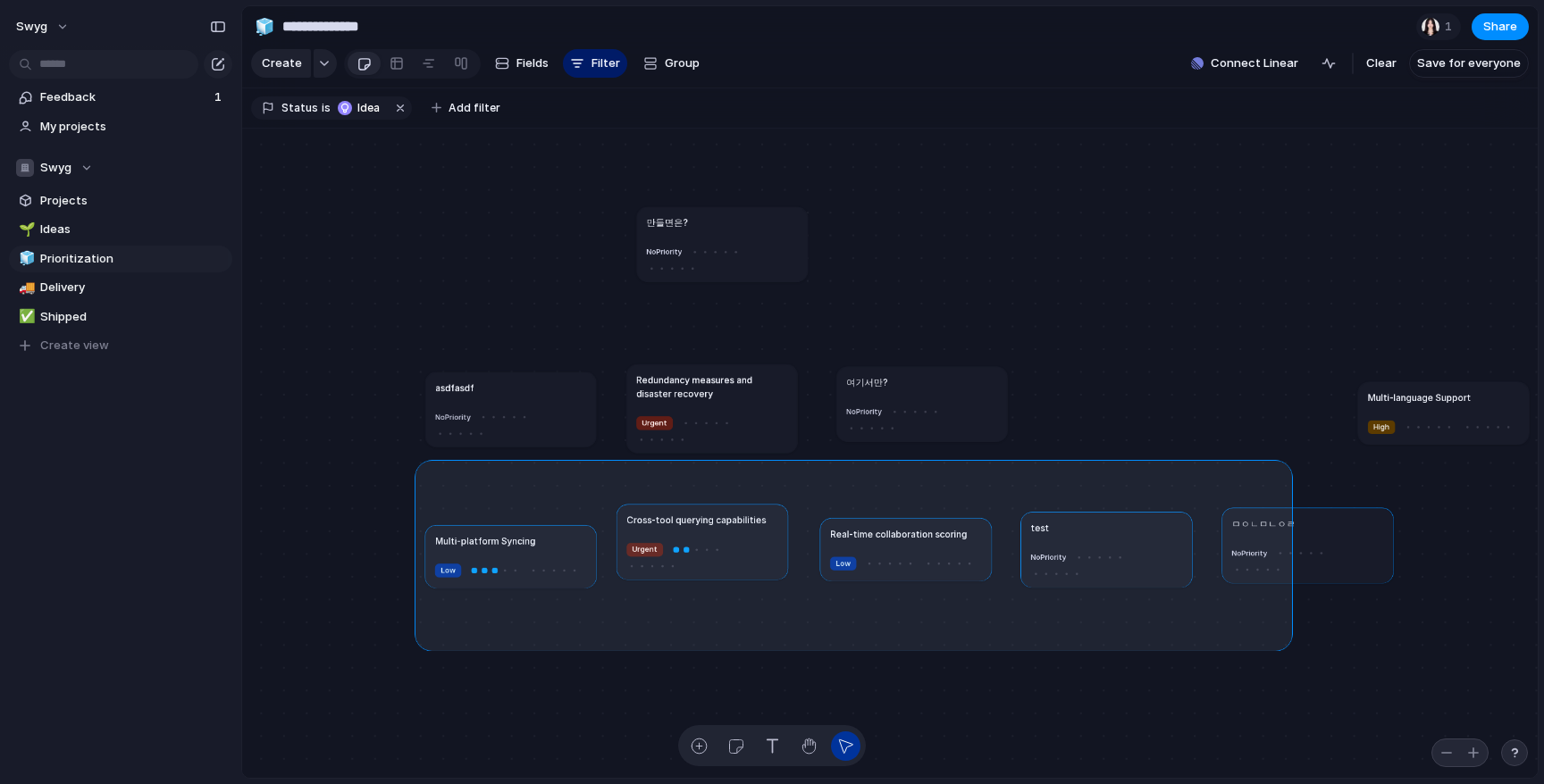
drag, startPoint x: 422, startPoint y: 467, endPoint x: 1285, endPoint y: 643, distance: 880.8
click at [1186, 643] on div "asdfasdf No Priority 만들면은? No Priority Redundancy measures and disaster recover…" at bounding box center [774, 589] width 826 height 414
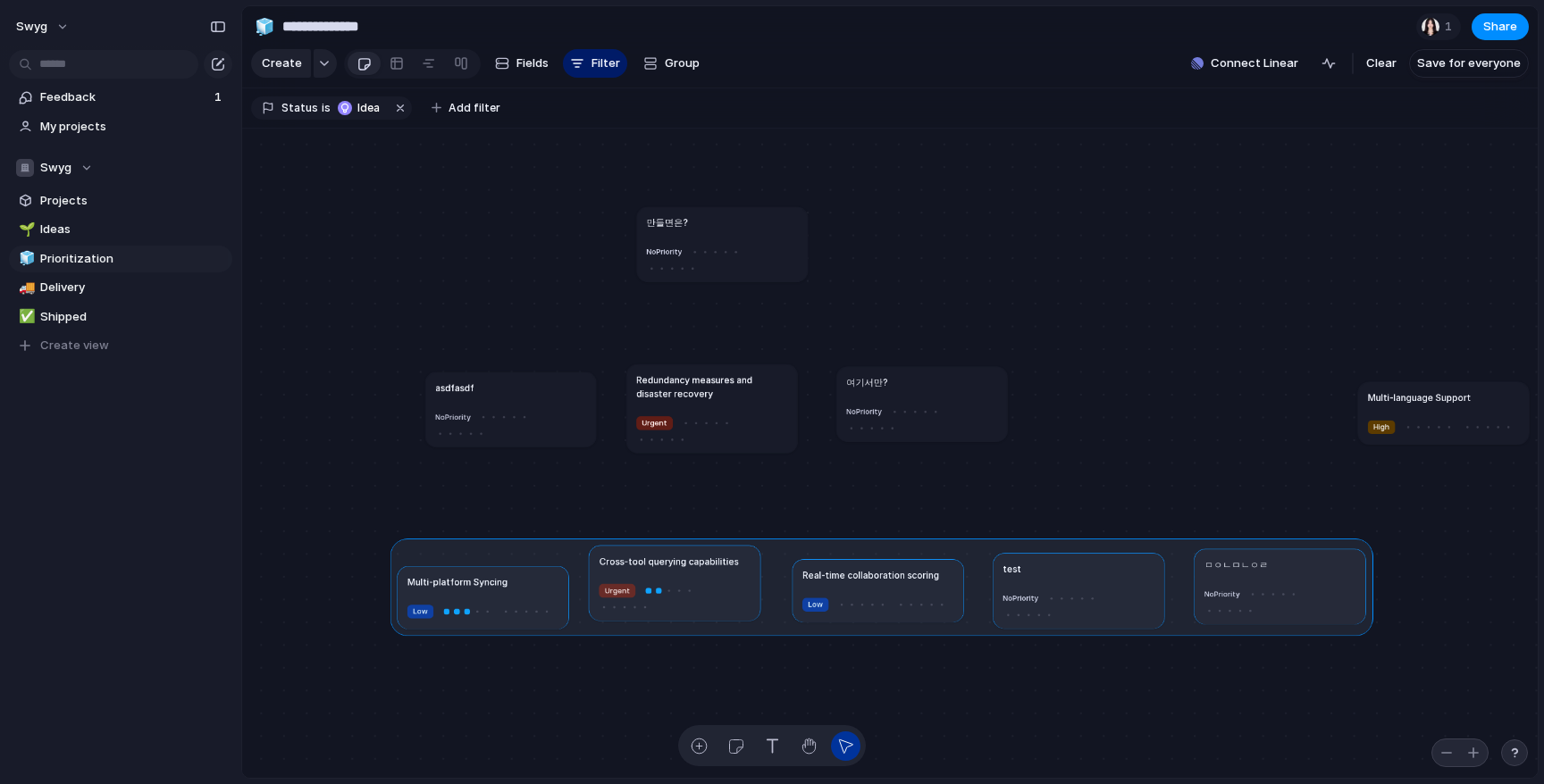
drag, startPoint x: 737, startPoint y: 534, endPoint x: 710, endPoint y: 575, distance: 49.1
click at [710, 575] on div at bounding box center [882, 586] width 983 height 98
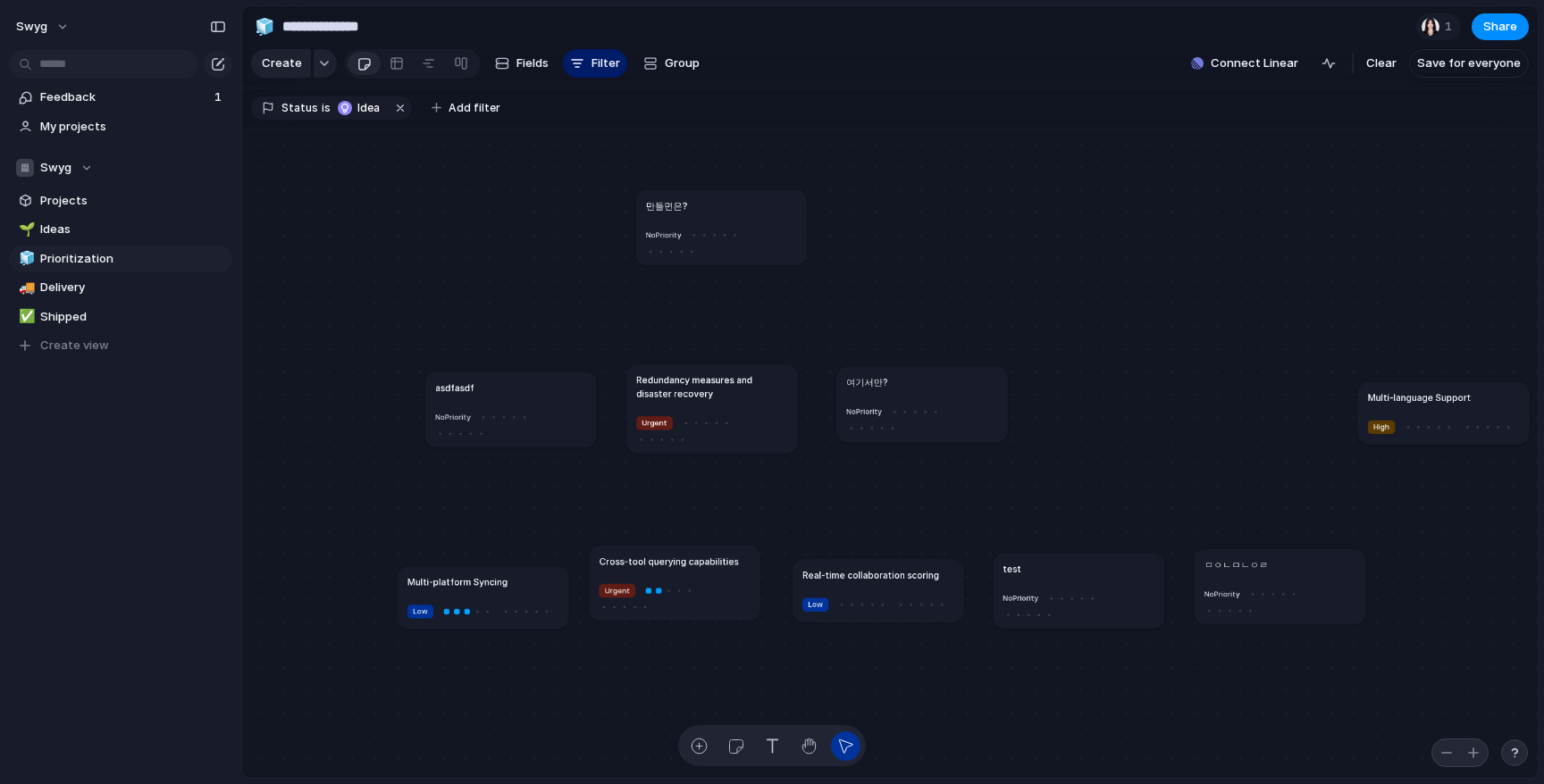
drag, startPoint x: 762, startPoint y: 254, endPoint x: 761, endPoint y: 237, distance: 17.0
click at [761, 237] on div "No Priority" at bounding box center [721, 241] width 151 height 31
